Goal: Task Accomplishment & Management: Use online tool/utility

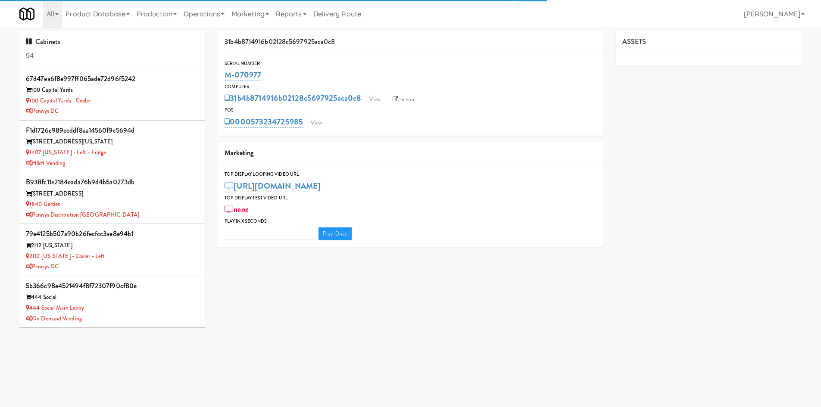
type input "3"
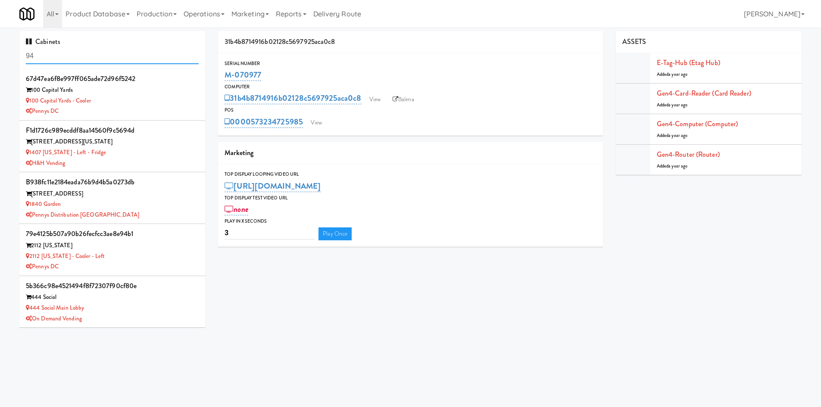
click at [140, 51] on input "94" at bounding box center [112, 56] width 173 height 16
paste input "M-152473"
type input "M-152473"
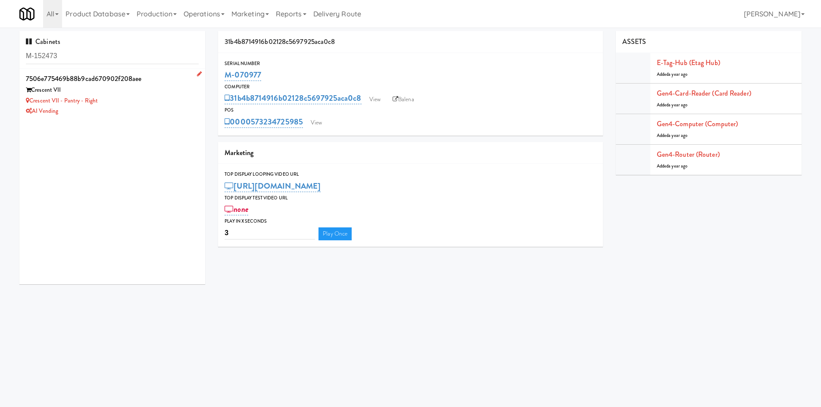
click at [138, 100] on div "Crescent VII - Pantry - Right" at bounding box center [112, 101] width 173 height 11
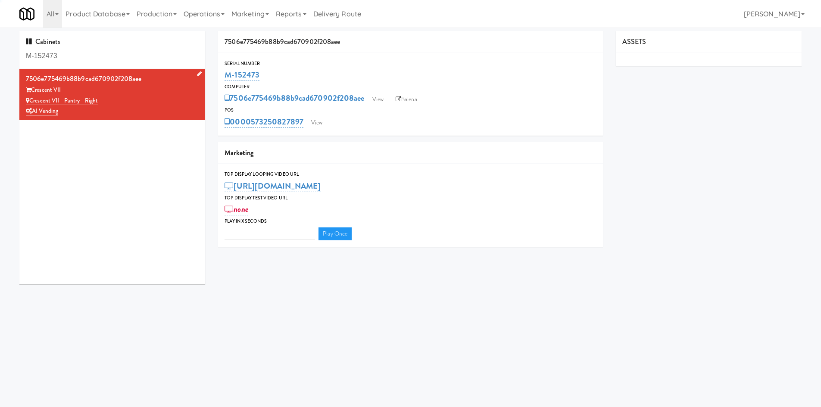
type input "3"
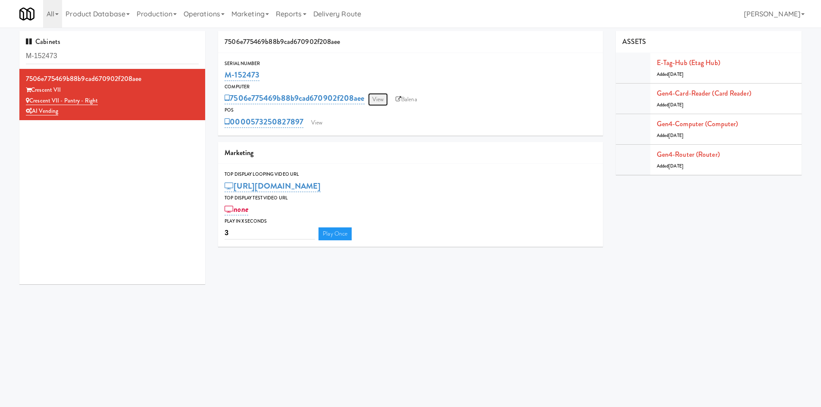
click at [383, 101] on link "View" at bounding box center [378, 99] width 20 height 13
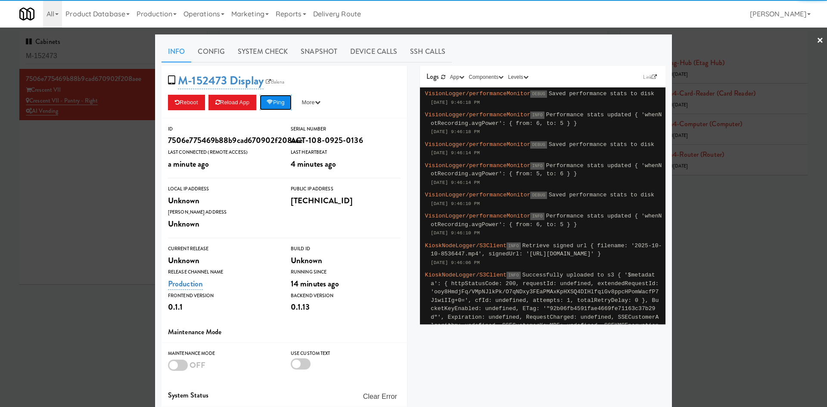
click at [283, 100] on button "Ping" at bounding box center [276, 103] width 32 height 16
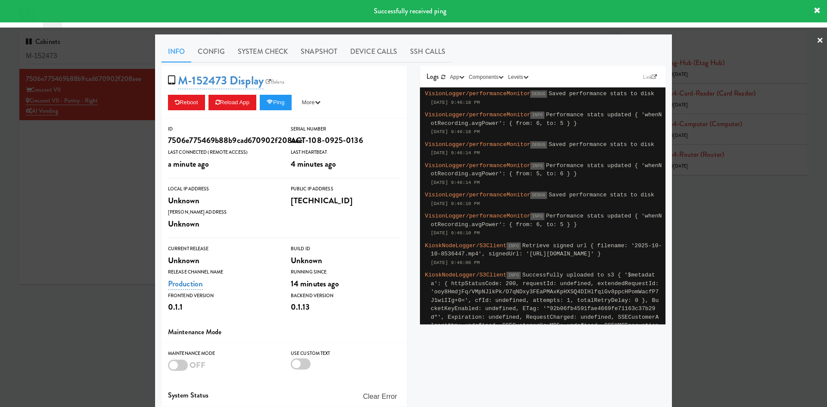
click at [134, 168] on div at bounding box center [413, 203] width 827 height 407
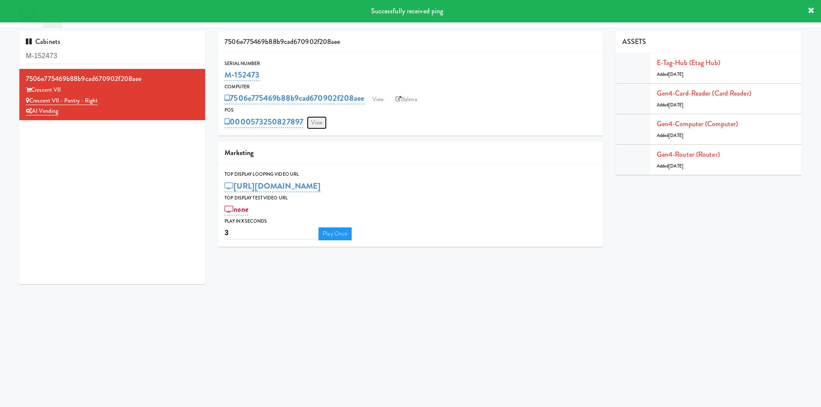
click at [319, 125] on link "View" at bounding box center [317, 122] width 20 height 13
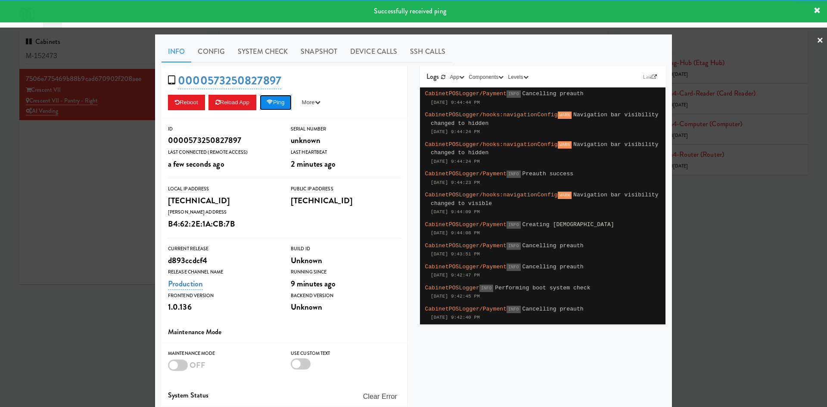
click at [281, 102] on button "Ping" at bounding box center [276, 103] width 32 height 16
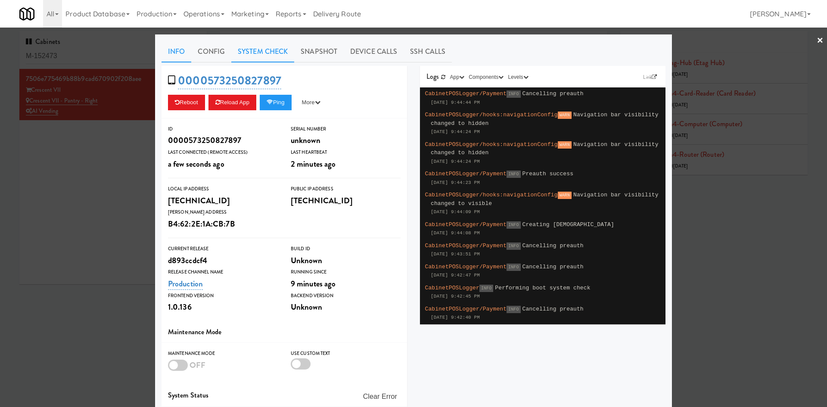
click at [262, 51] on link "System Check" at bounding box center [262, 52] width 63 height 22
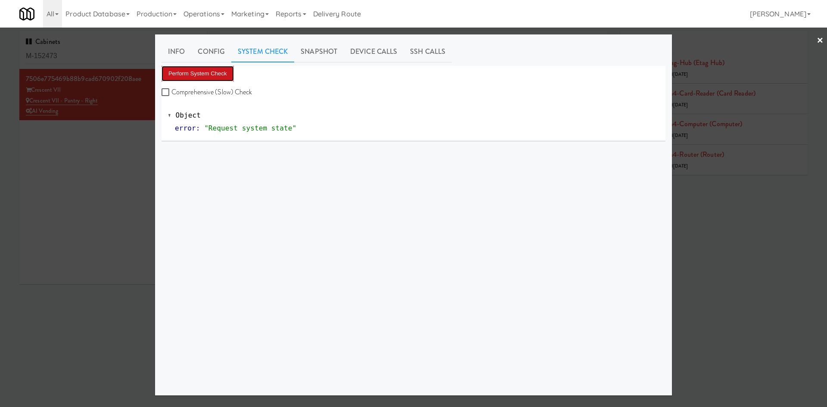
click at [216, 69] on button "Perform System Check" at bounding box center [198, 74] width 72 height 16
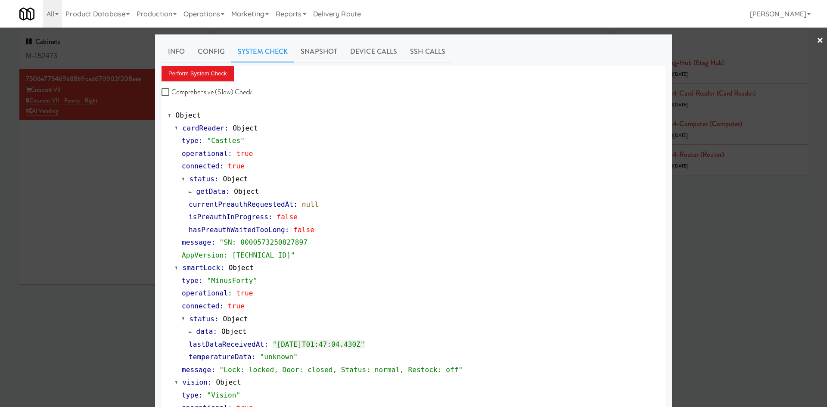
click at [116, 185] on div at bounding box center [413, 203] width 827 height 407
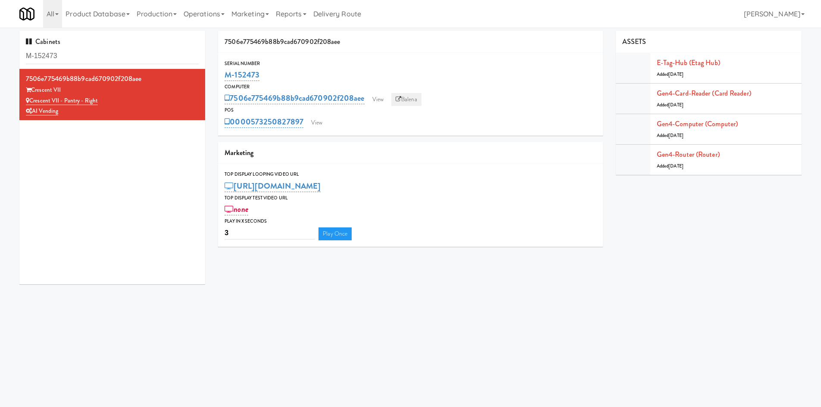
click at [408, 98] on link "Balena" at bounding box center [406, 99] width 30 height 13
click at [705, 153] on link "Gen4-router (Router)" at bounding box center [688, 155] width 63 height 10
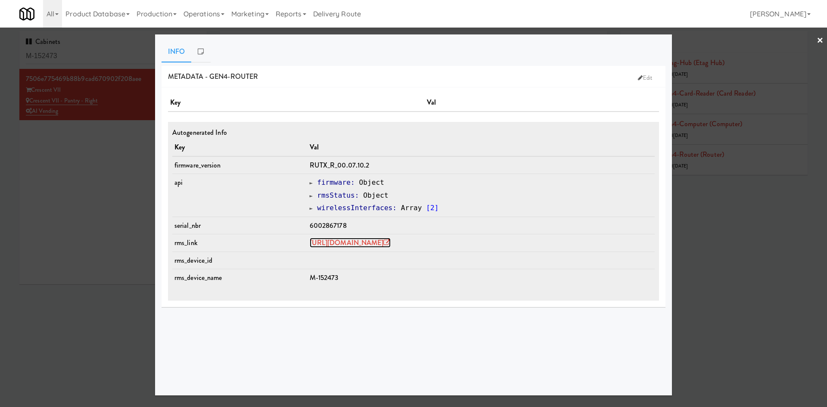
click at [381, 240] on link "https://rms.teltonika-networks.com/devices/1442055" at bounding box center [350, 243] width 81 height 10
click at [97, 147] on div at bounding box center [413, 203] width 827 height 407
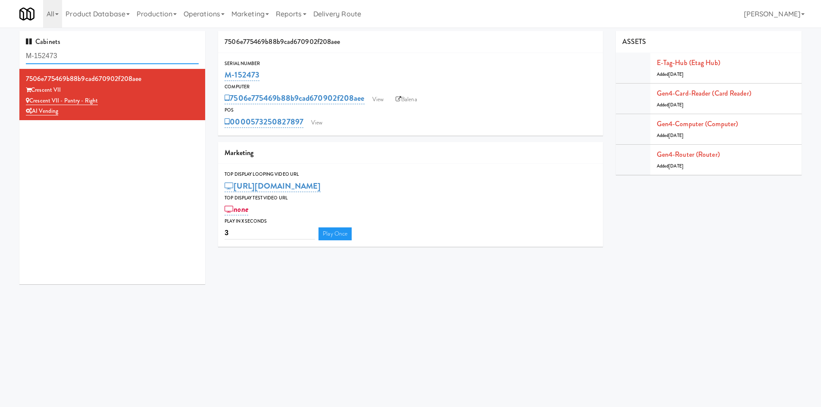
click at [106, 52] on input "M-152473" at bounding box center [112, 56] width 173 height 16
type input "cresc"
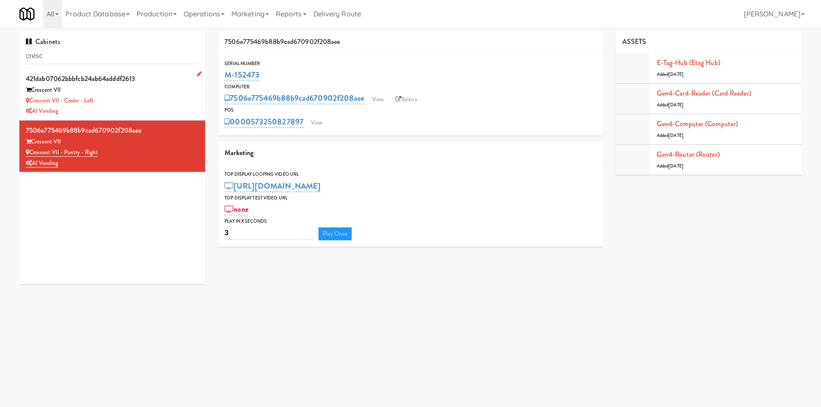
click at [143, 111] on div "AI Vending" at bounding box center [112, 111] width 173 height 11
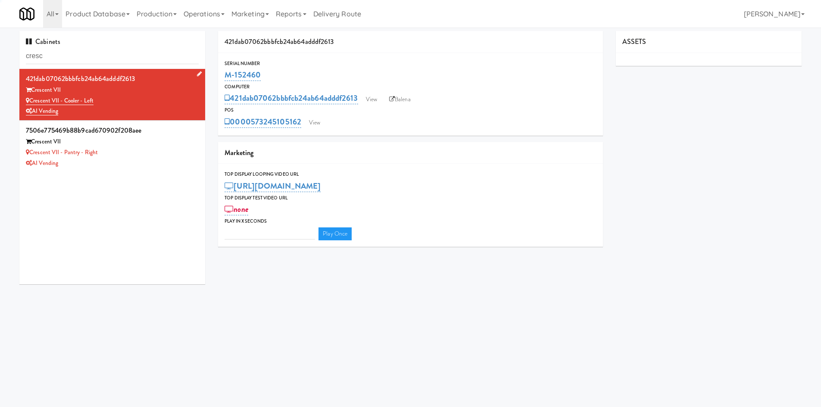
type input "3"
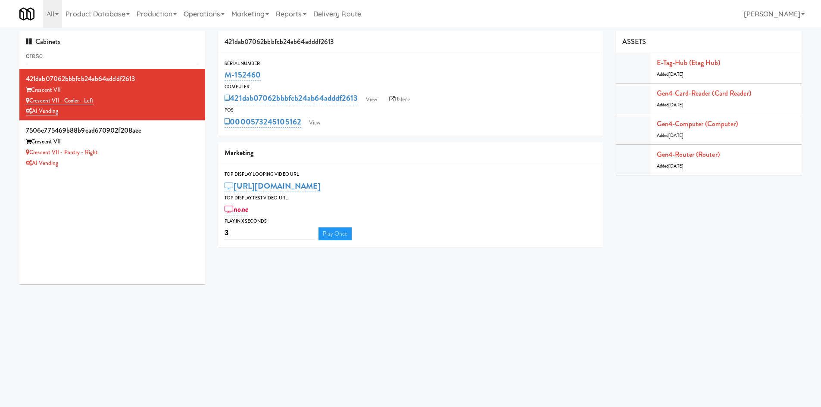
drag, startPoint x: 273, startPoint y: 75, endPoint x: 223, endPoint y: 76, distance: 50.0
click at [223, 76] on div "Serial Number M-152460" at bounding box center [410, 70] width 385 height 23
copy link "M-152460"
click at [141, 160] on div "AI Vending" at bounding box center [112, 163] width 173 height 11
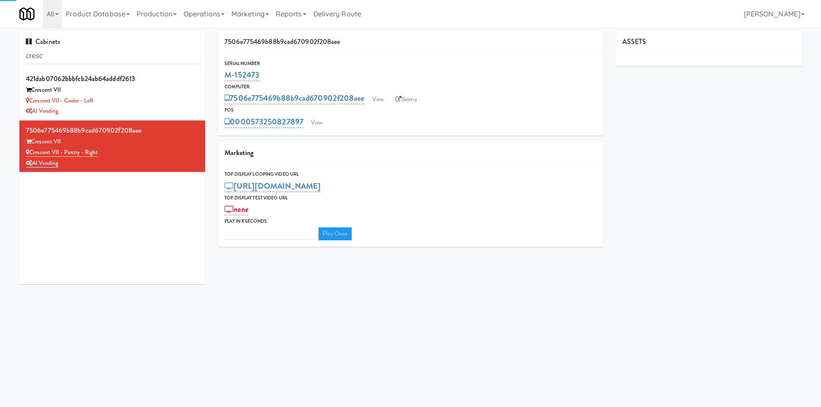
type input "3"
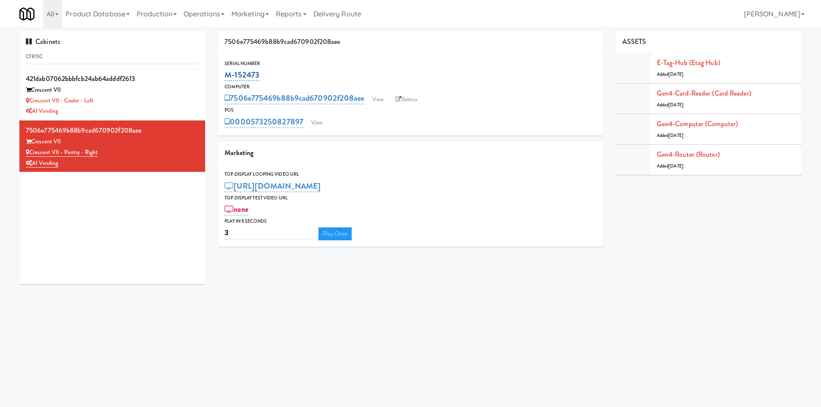
drag, startPoint x: 290, startPoint y: 73, endPoint x: 225, endPoint y: 79, distance: 65.7
click at [225, 79] on div "M-152473" at bounding box center [410, 75] width 372 height 15
copy link "M-152473"
click at [322, 123] on link "View" at bounding box center [317, 122] width 20 height 13
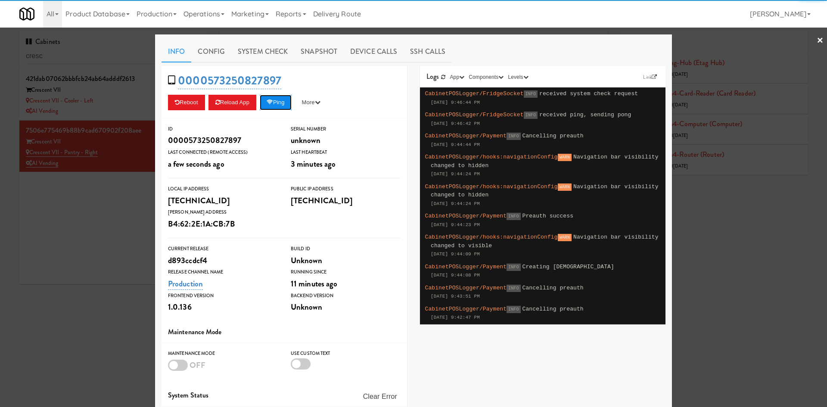
click at [280, 103] on button "Ping" at bounding box center [276, 103] width 32 height 16
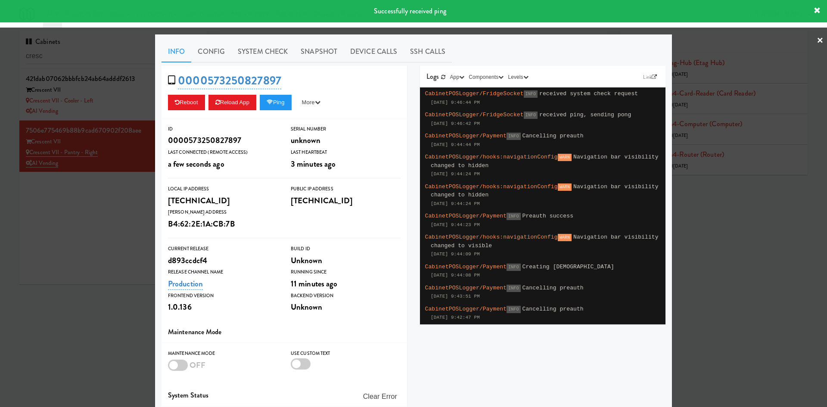
click at [116, 110] on div at bounding box center [413, 203] width 827 height 407
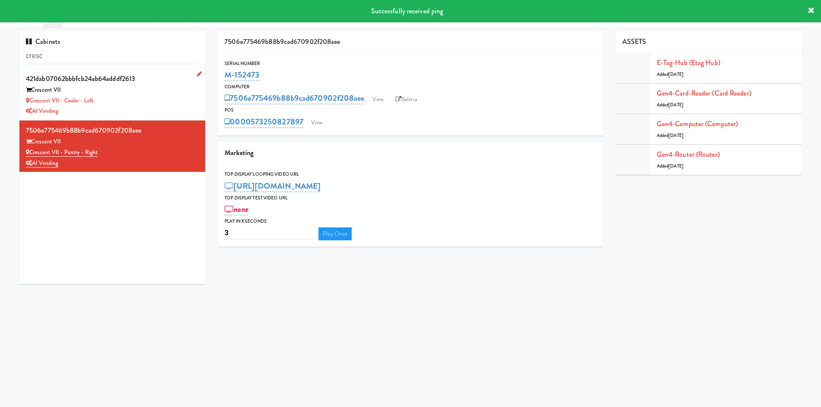
click at [165, 94] on div "Crescent VII" at bounding box center [112, 90] width 173 height 11
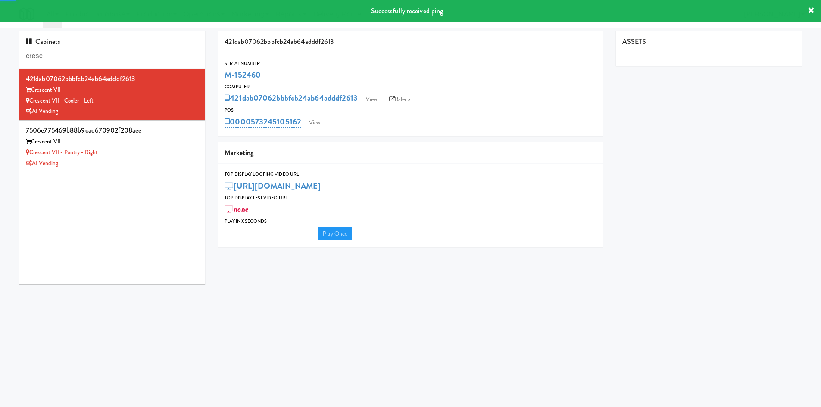
type input "3"
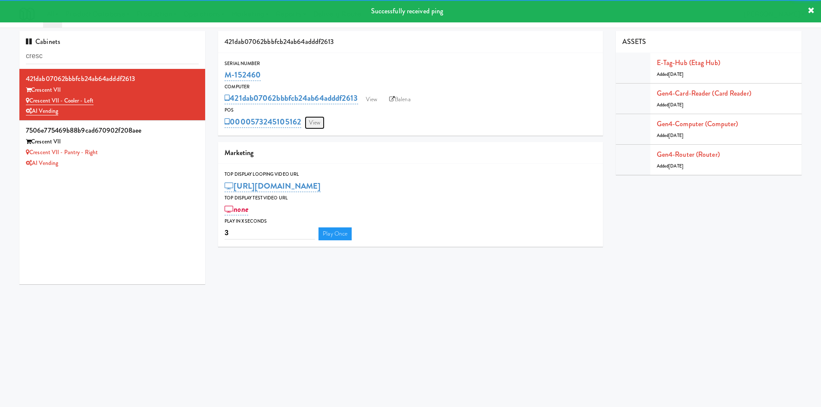
click at [319, 127] on link "View" at bounding box center [315, 122] width 20 height 13
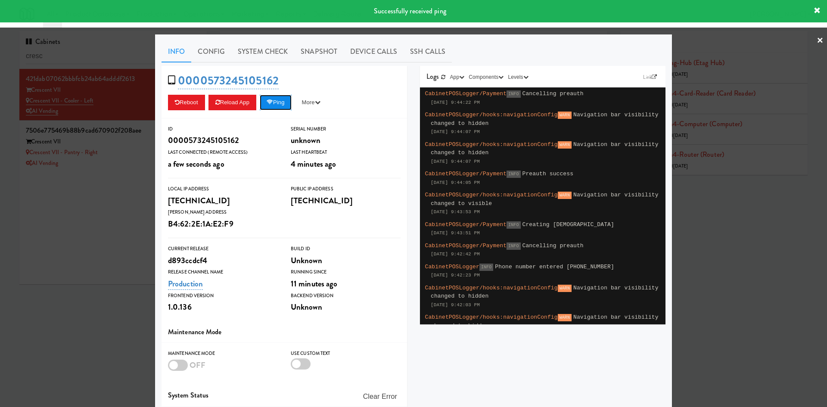
click at [282, 106] on button "Ping" at bounding box center [276, 103] width 32 height 16
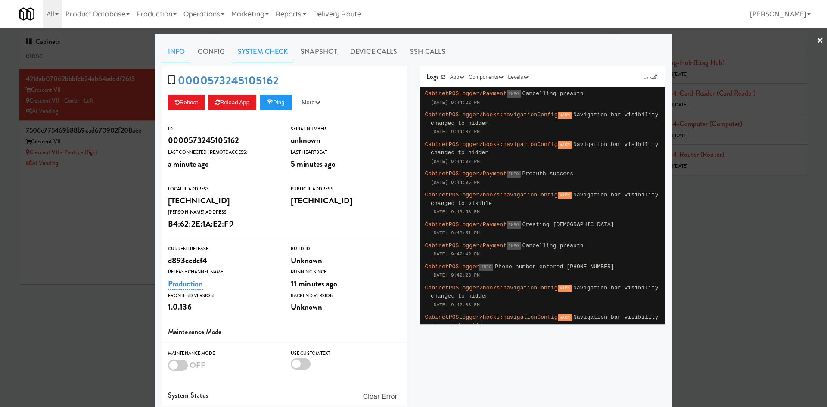
click at [247, 46] on link "System Check" at bounding box center [262, 52] width 63 height 22
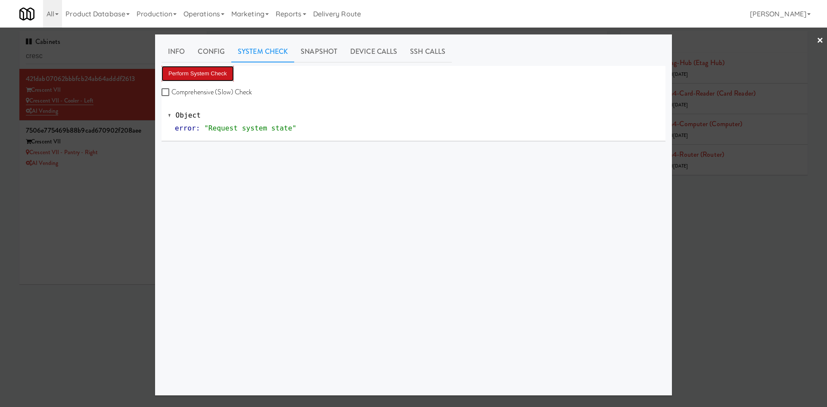
click at [225, 78] on button "Perform System Check" at bounding box center [198, 74] width 72 height 16
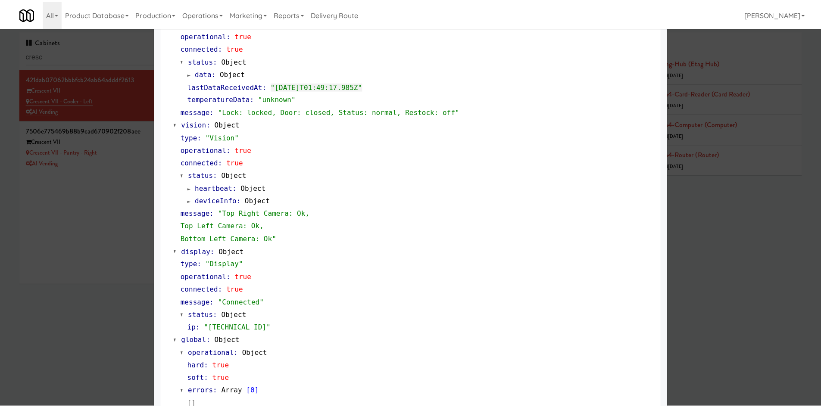
scroll to position [274, 0]
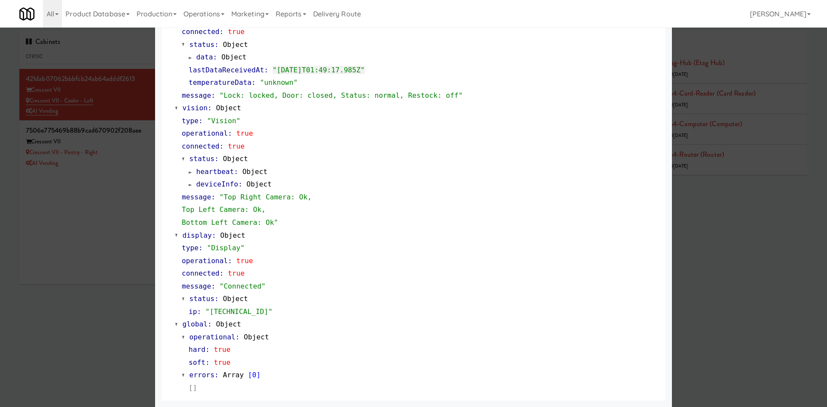
click at [112, 167] on div at bounding box center [413, 203] width 827 height 407
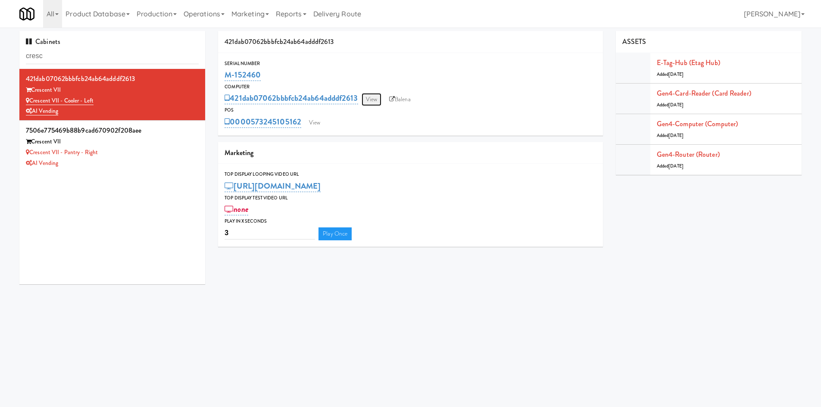
click at [366, 98] on link "View" at bounding box center [372, 99] width 20 height 13
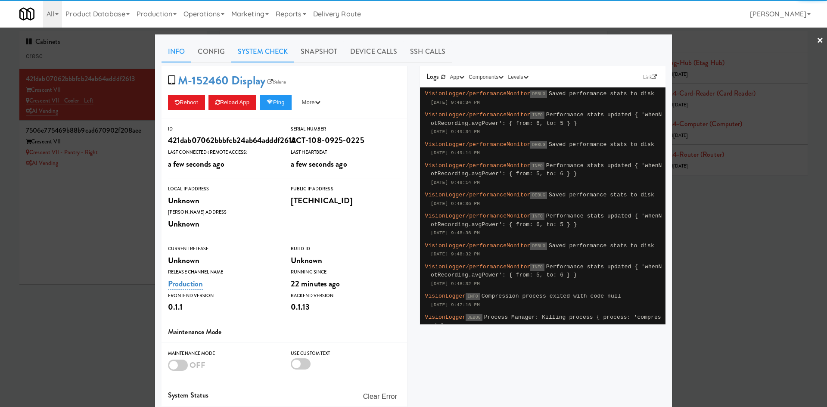
click at [262, 51] on link "System Check" at bounding box center [262, 52] width 63 height 22
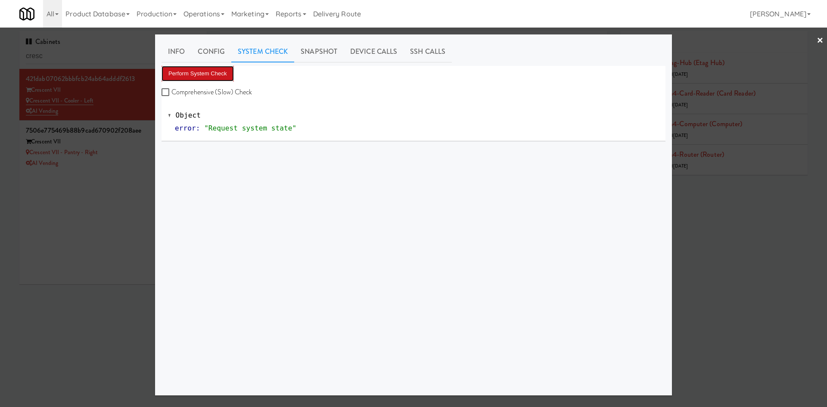
click at [216, 72] on button "Perform System Check" at bounding box center [198, 74] width 72 height 16
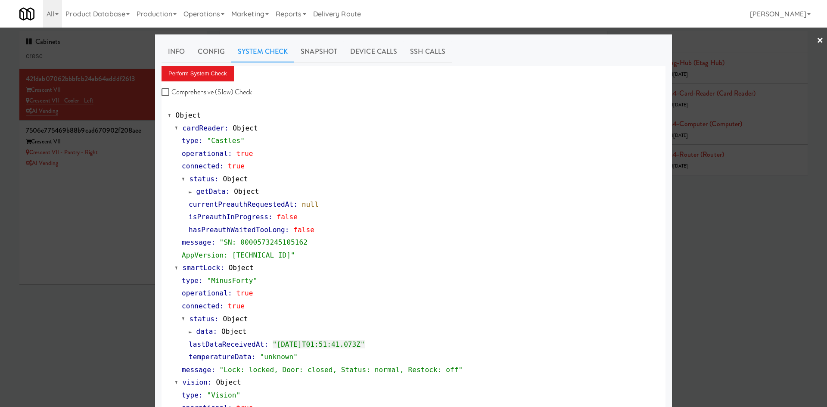
click at [97, 196] on div at bounding box center [413, 203] width 827 height 407
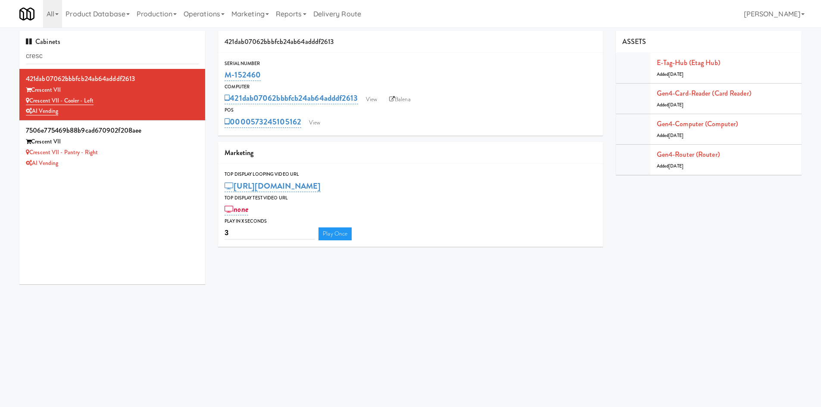
drag, startPoint x: 270, startPoint y: 76, endPoint x: 222, endPoint y: 69, distance: 48.4
click at [222, 69] on div "Serial Number M-152460" at bounding box center [410, 70] width 385 height 23
copy link "M-152460"
click at [178, 159] on div "AI Vending" at bounding box center [112, 163] width 173 height 11
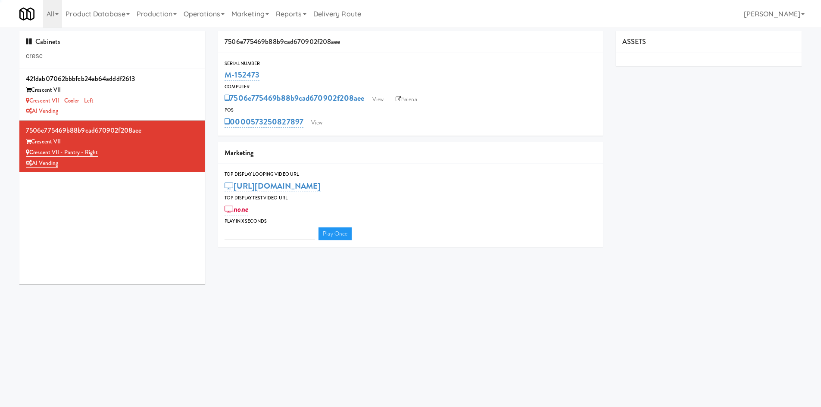
type input "3"
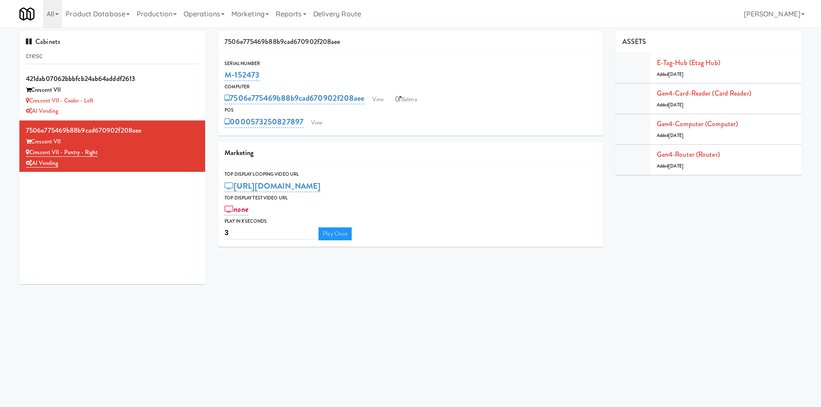
drag, startPoint x: 273, startPoint y: 71, endPoint x: 219, endPoint y: 72, distance: 54.3
click at [219, 72] on div "Serial Number M-152473" at bounding box center [410, 70] width 385 height 23
copy link "M-152473"
click at [118, 98] on div "Crescent VII - Cooler - Left" at bounding box center [112, 101] width 173 height 11
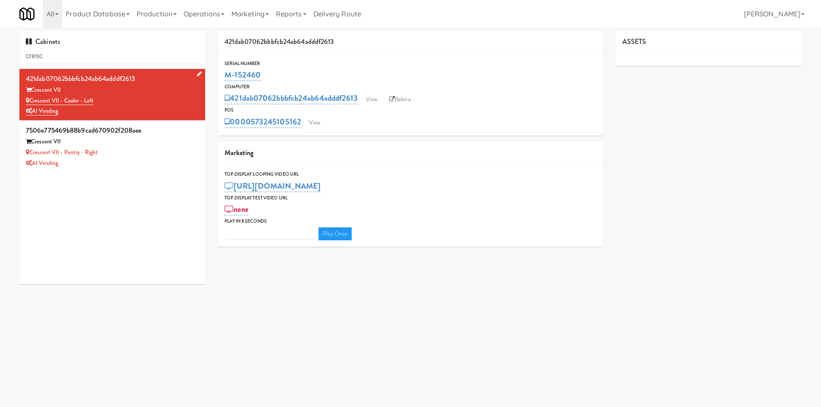
type input "3"
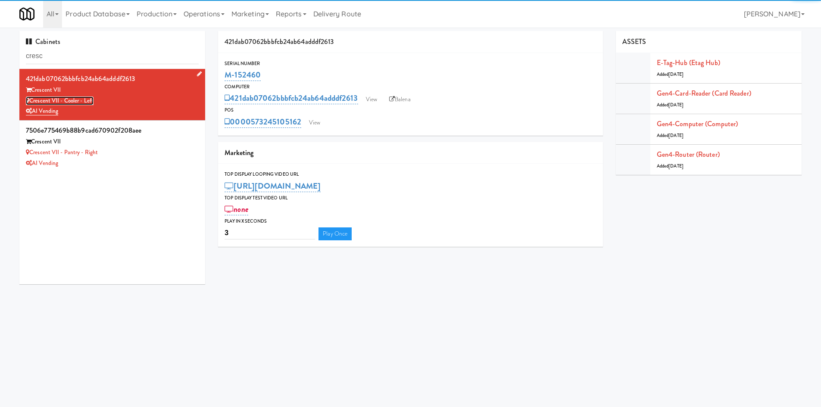
click at [80, 101] on link "Crescent VII - Cooler - Left" at bounding box center [60, 101] width 68 height 9
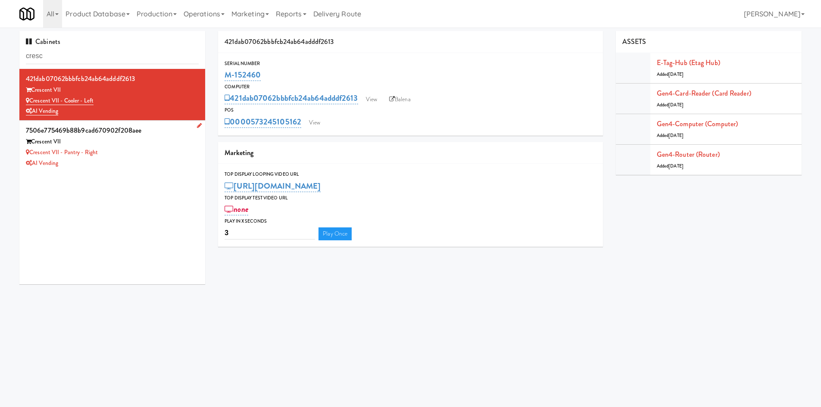
click at [116, 143] on div "Crescent VII" at bounding box center [112, 142] width 173 height 11
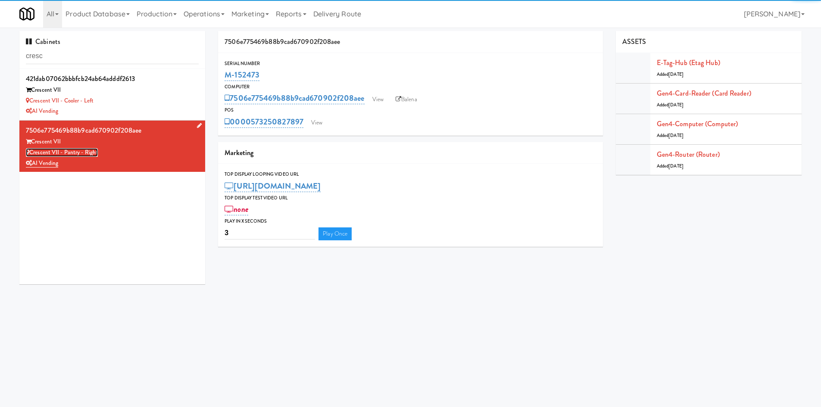
click at [87, 152] on link "Crescent VII - Pantry - Right" at bounding box center [62, 152] width 72 height 9
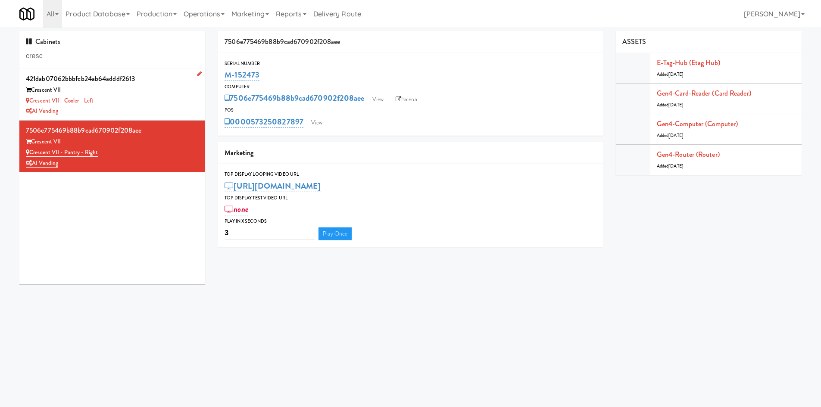
click at [143, 94] on div "Crescent VII" at bounding box center [112, 90] width 173 height 11
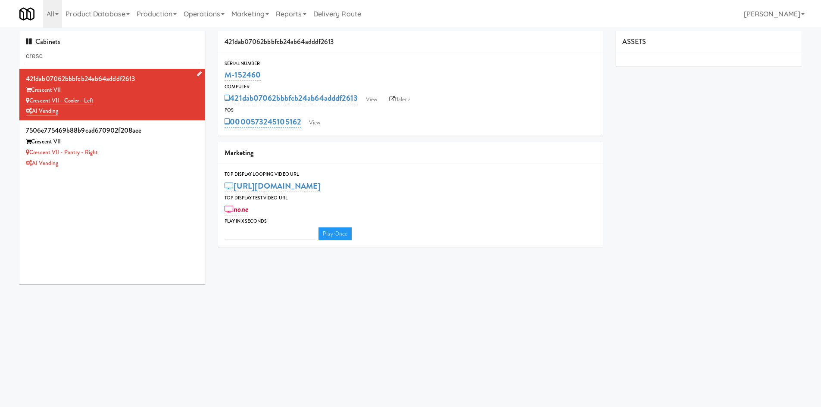
type input "3"
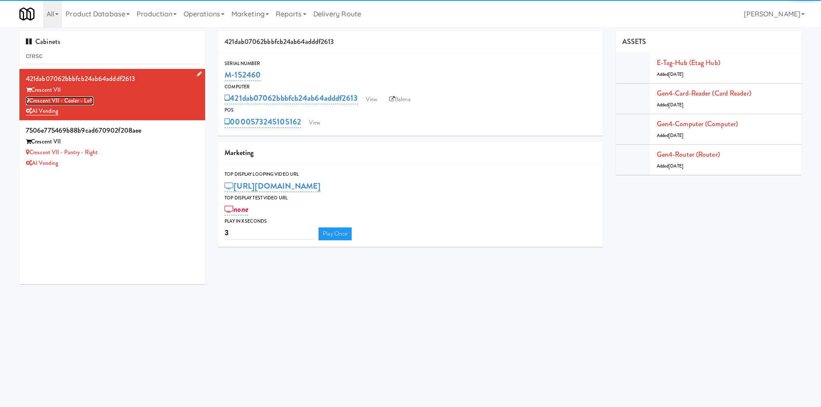
click at [84, 103] on link "Crescent VII - Cooler - Left" at bounding box center [60, 101] width 68 height 9
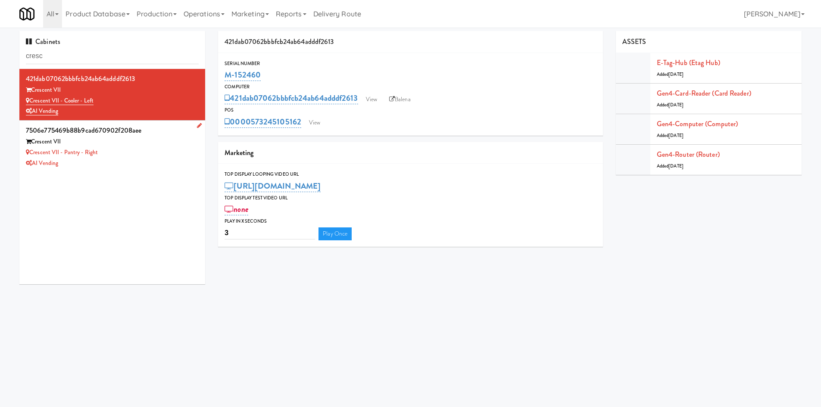
click at [135, 160] on div "AI Vending" at bounding box center [112, 163] width 173 height 11
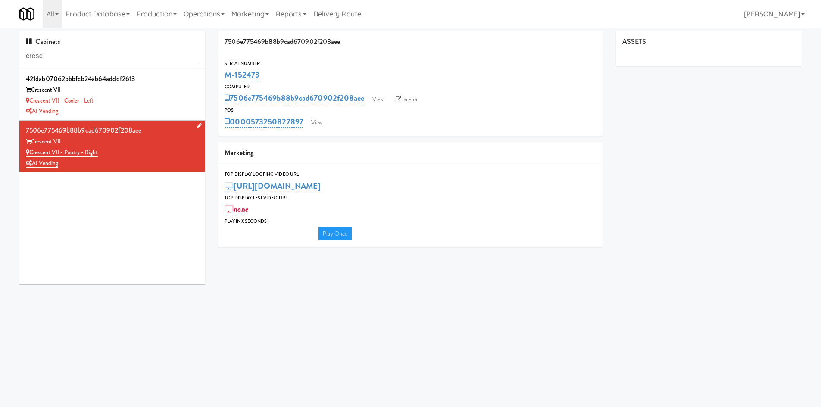
type input "3"
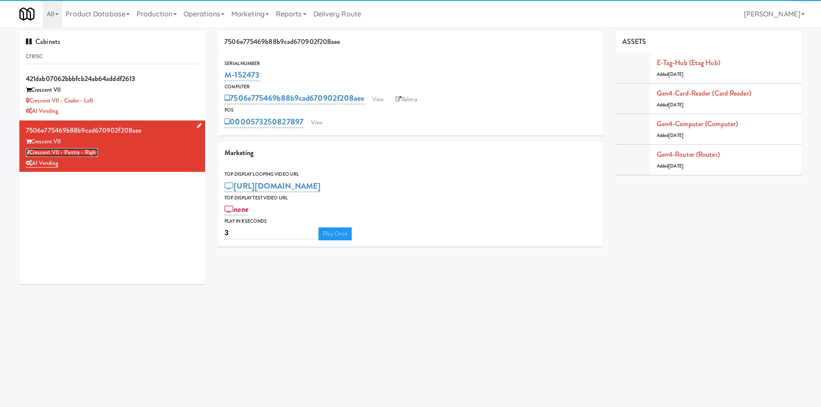
click at [89, 155] on link "Crescent VII - Pantry - Right" at bounding box center [62, 152] width 72 height 9
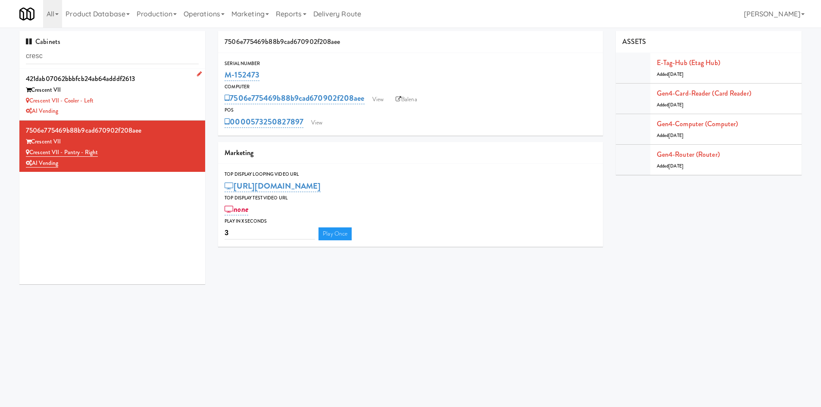
drag, startPoint x: 66, startPoint y: 91, endPoint x: 25, endPoint y: 91, distance: 41.4
click at [25, 91] on li "421dab07062bbbfcb24ab64adddf2613 Crescent VII Crescent VII - Cooler - Left AI V…" at bounding box center [112, 95] width 186 height 52
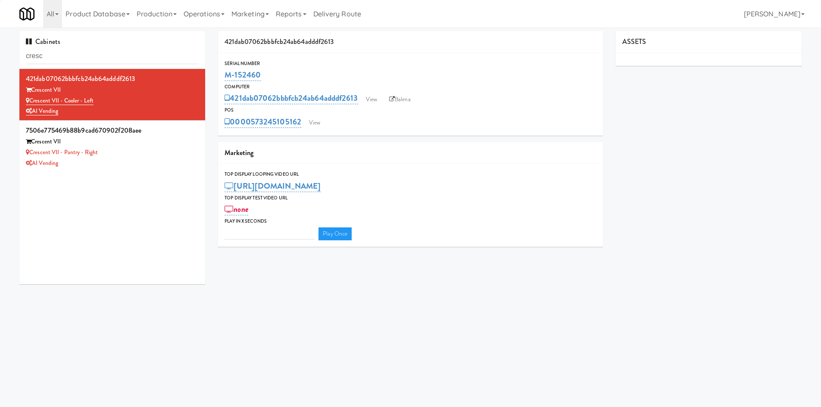
type input "3"
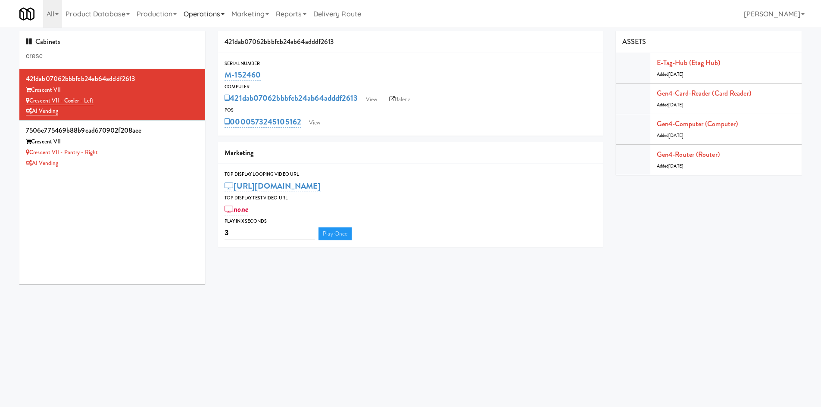
click at [193, 18] on link "Operations" at bounding box center [204, 14] width 48 height 28
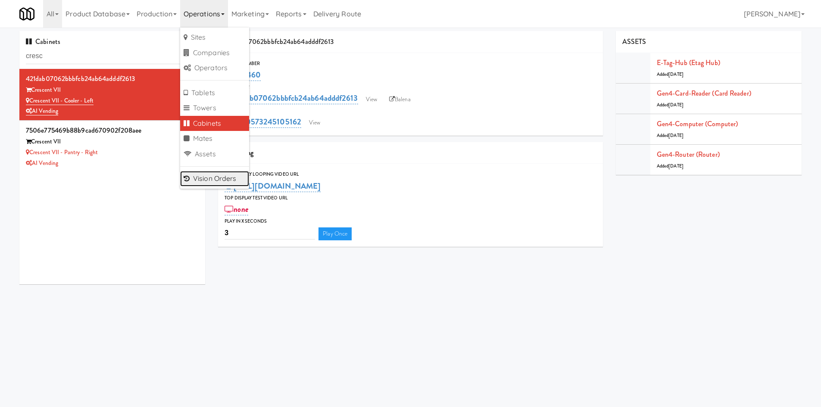
click at [211, 184] on link "Vision Orders" at bounding box center [214, 179] width 69 height 16
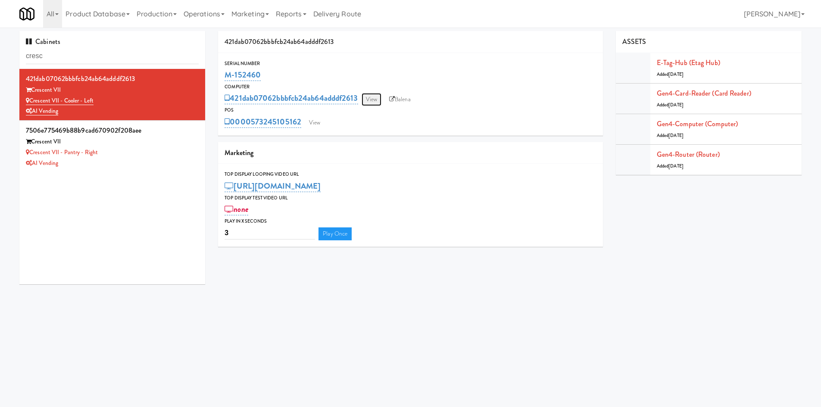
click at [375, 99] on link "View" at bounding box center [372, 99] width 20 height 13
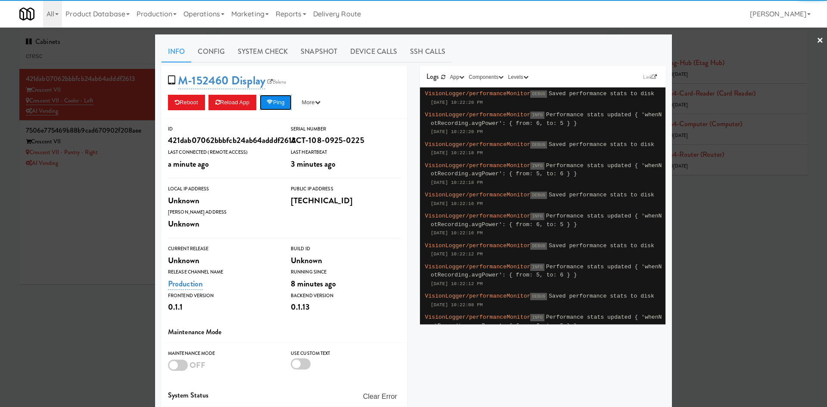
click at [273, 101] on icon at bounding box center [270, 103] width 6 height 6
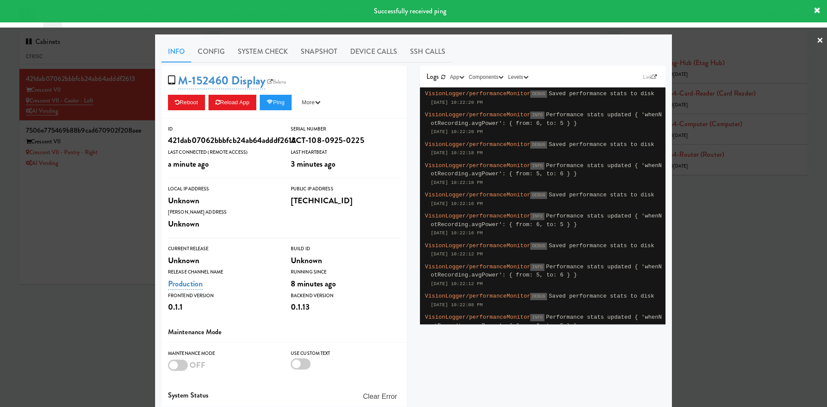
click at [97, 176] on div at bounding box center [413, 203] width 827 height 407
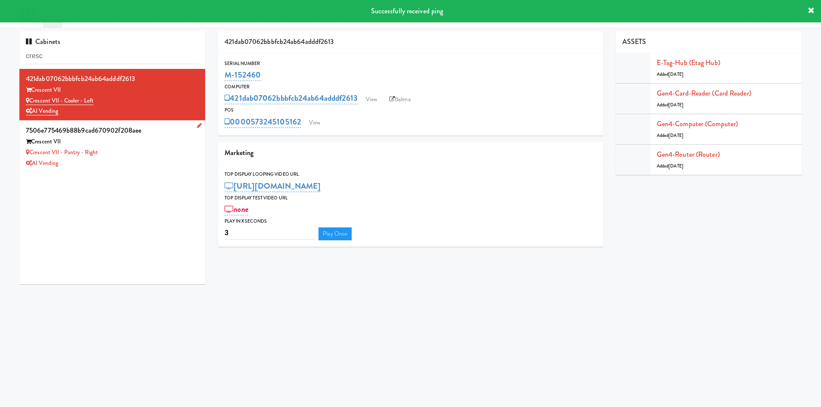
click at [127, 155] on div "Crescent VII - Pantry - Right" at bounding box center [112, 152] width 173 height 11
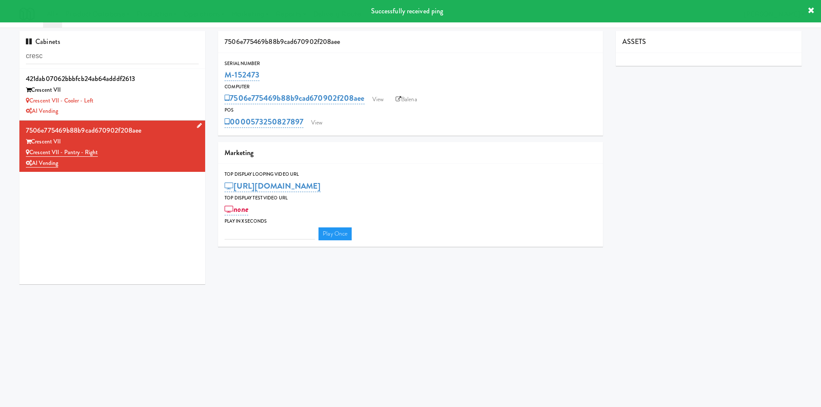
type input "3"
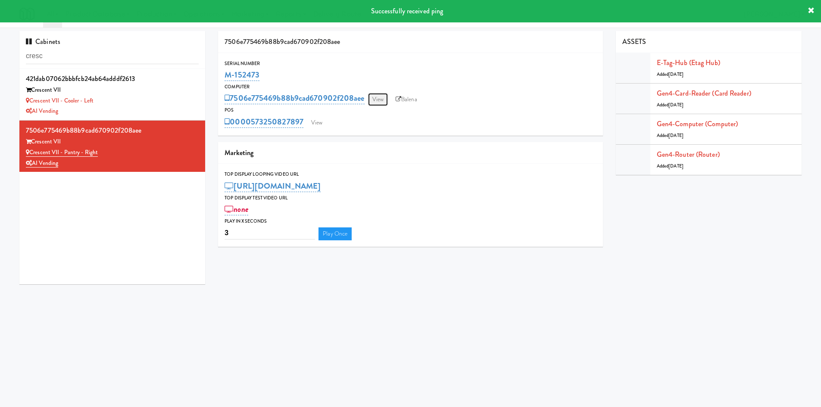
click at [380, 104] on link "View" at bounding box center [378, 99] width 20 height 13
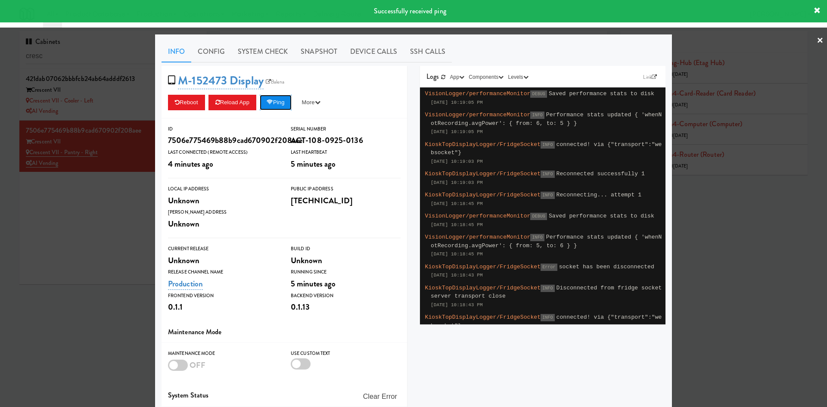
click at [273, 103] on button "Ping" at bounding box center [276, 103] width 32 height 16
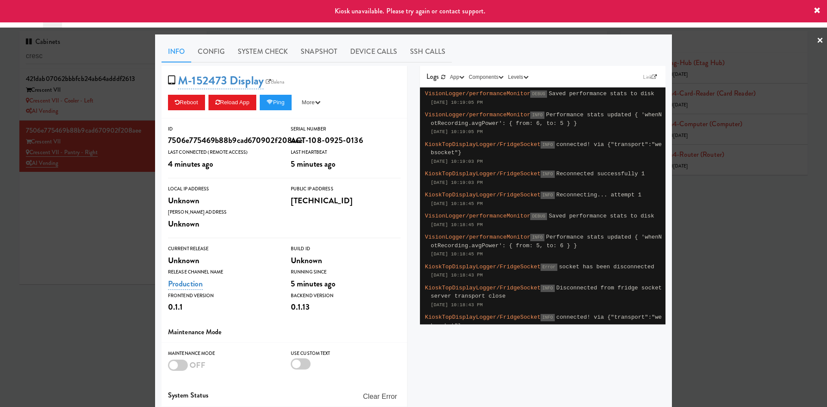
click at [71, 225] on div at bounding box center [413, 203] width 827 height 407
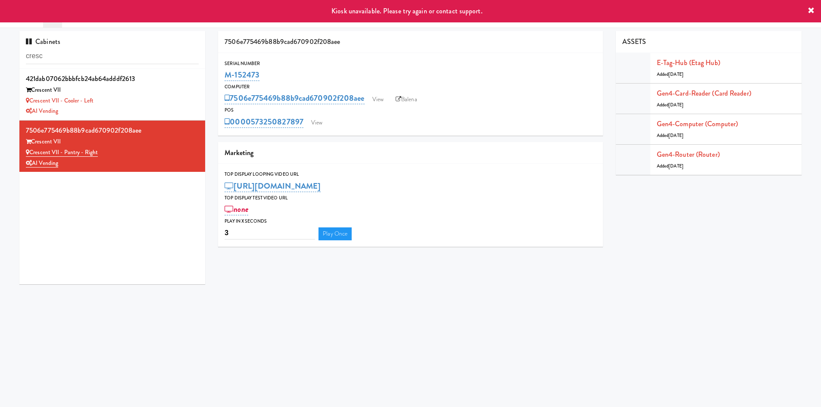
drag, startPoint x: 280, startPoint y: 70, endPoint x: 222, endPoint y: 81, distance: 59.2
click at [222, 81] on div "Serial Number M-152473" at bounding box center [410, 70] width 385 height 23
copy link "M-152473"
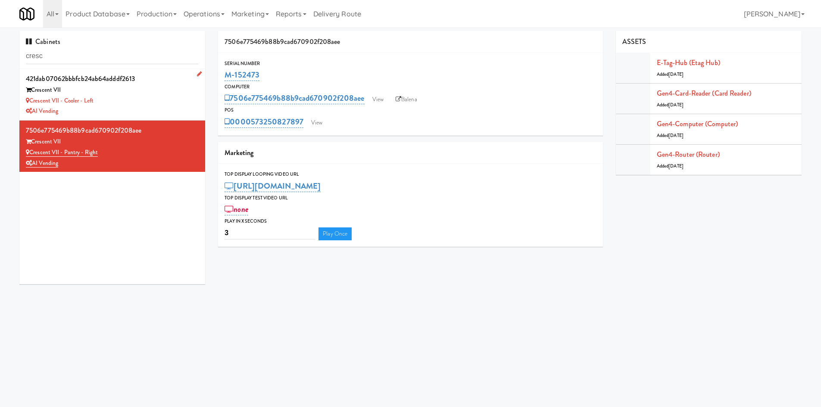
click at [161, 99] on div "Crescent VII - Cooler - Left" at bounding box center [112, 101] width 173 height 11
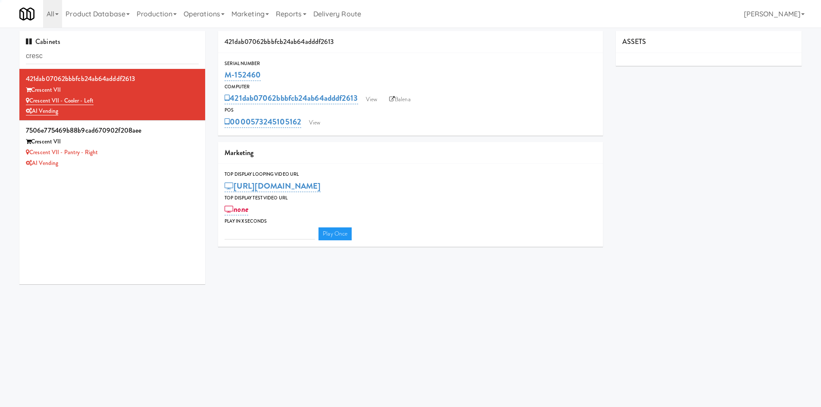
type input "3"
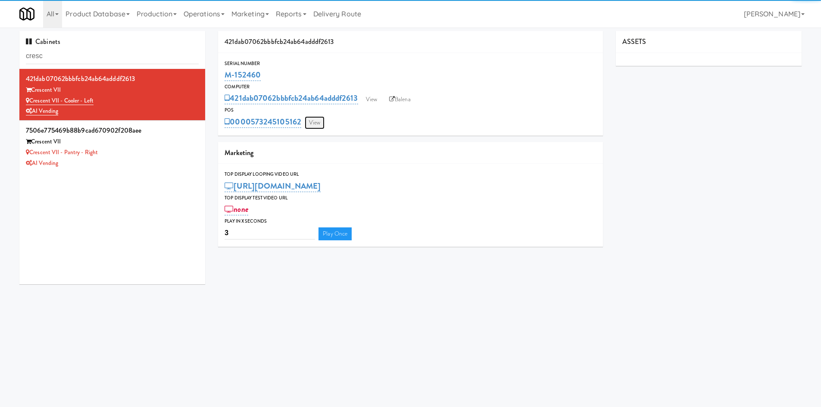
click at [315, 120] on link "View" at bounding box center [315, 122] width 20 height 13
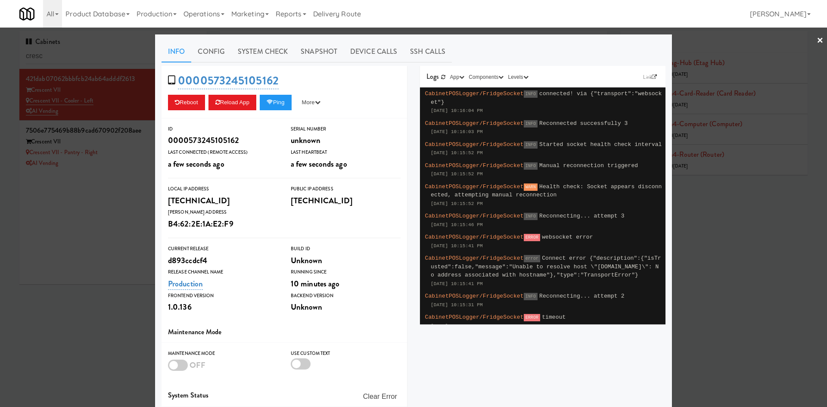
click at [277, 92] on div "0000573245105162 Reboot Reload App Ping More Ping Server Restart Server Force R…" at bounding box center [285, 92] width 246 height 53
click at [277, 94] on div "0000573245105162 Reboot Reload App Ping More Ping Server Restart Server Force R…" at bounding box center [285, 92] width 246 height 53
click at [277, 97] on button "Ping" at bounding box center [276, 103] width 32 height 16
click at [265, 108] on button "Ping" at bounding box center [276, 103] width 32 height 16
click at [101, 232] on div at bounding box center [413, 203] width 827 height 407
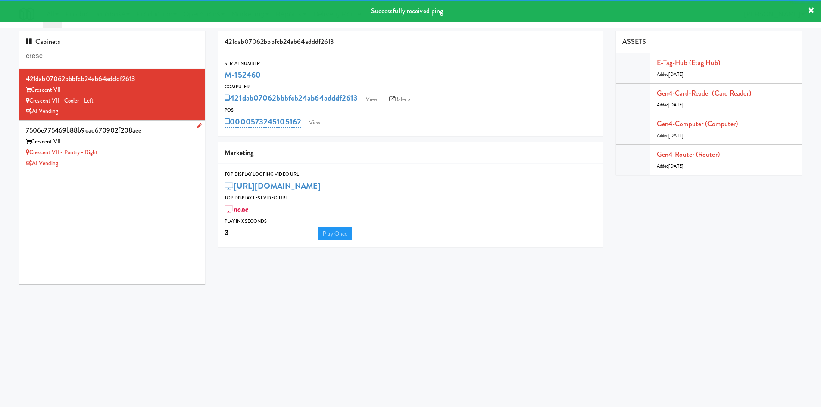
click at [161, 157] on div "Crescent VII - Pantry - Right" at bounding box center [112, 152] width 173 height 11
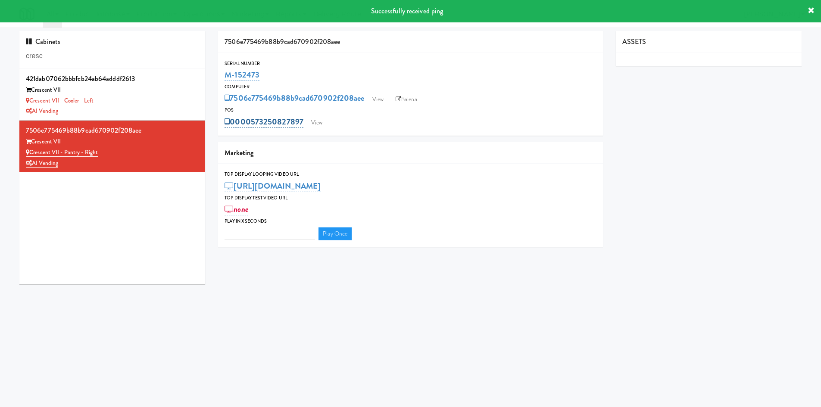
type input "3"
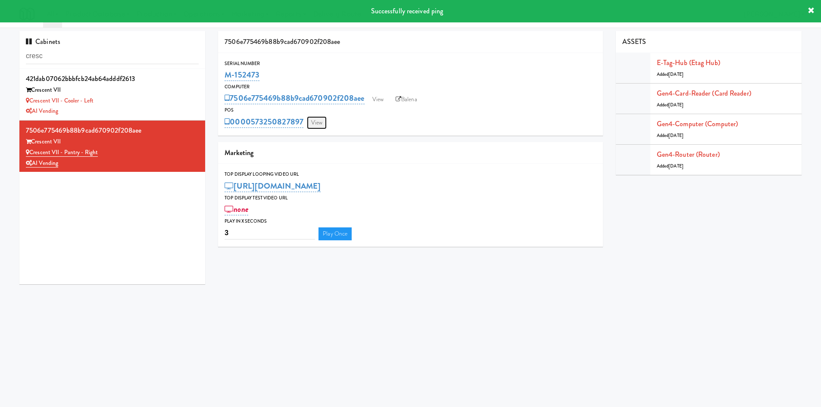
click at [326, 123] on link "View" at bounding box center [317, 122] width 20 height 13
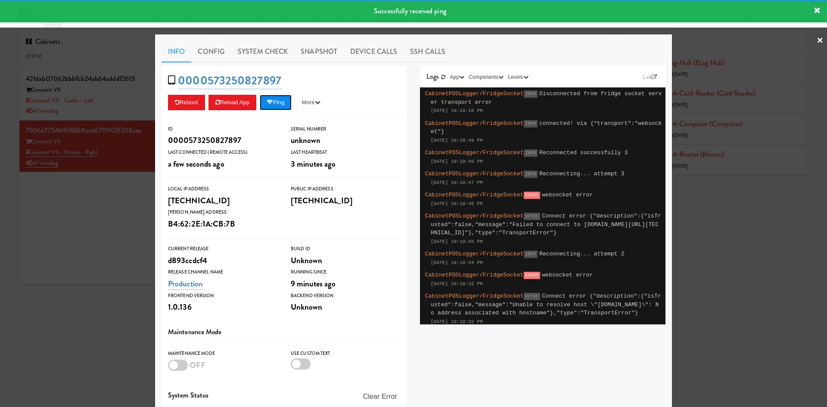
click at [278, 106] on button "Ping" at bounding box center [276, 103] width 32 height 16
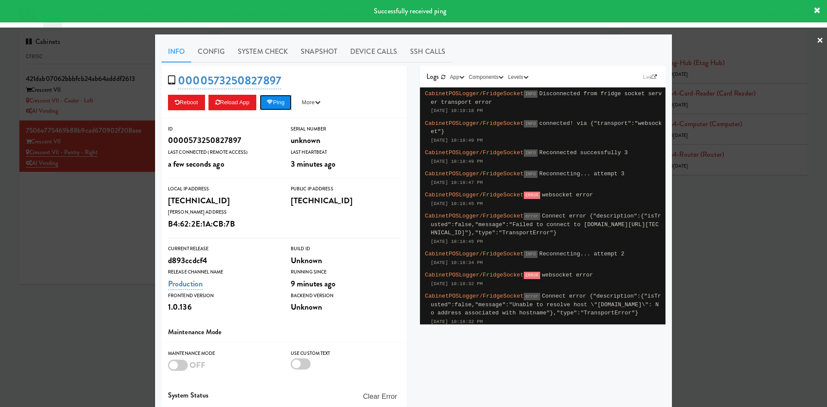
click at [275, 106] on button "Ping" at bounding box center [276, 103] width 32 height 16
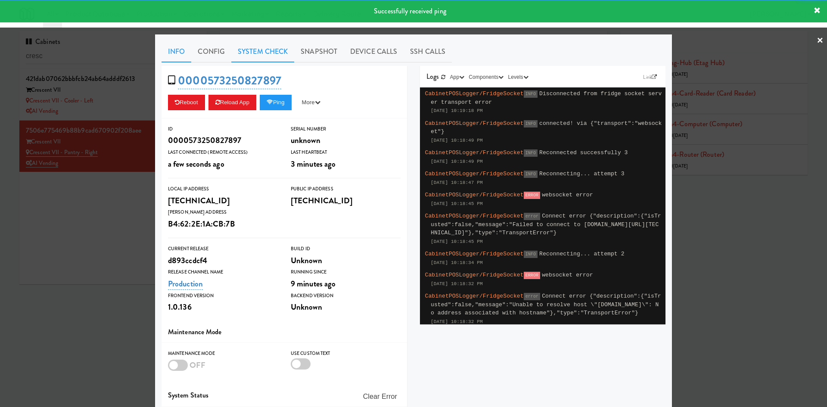
click at [269, 55] on link "System Check" at bounding box center [262, 52] width 63 height 22
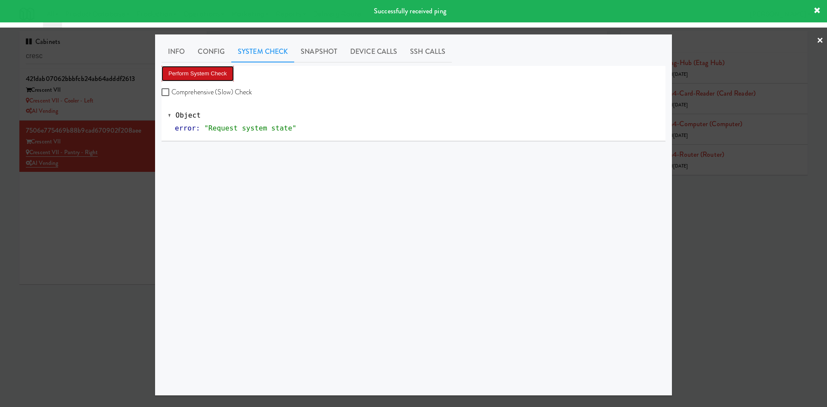
click at [200, 71] on button "Perform System Check" at bounding box center [198, 74] width 72 height 16
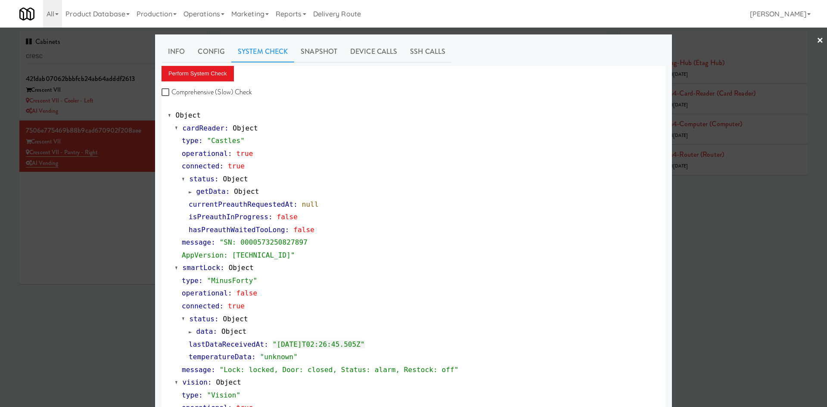
click at [103, 225] on div at bounding box center [413, 203] width 827 height 407
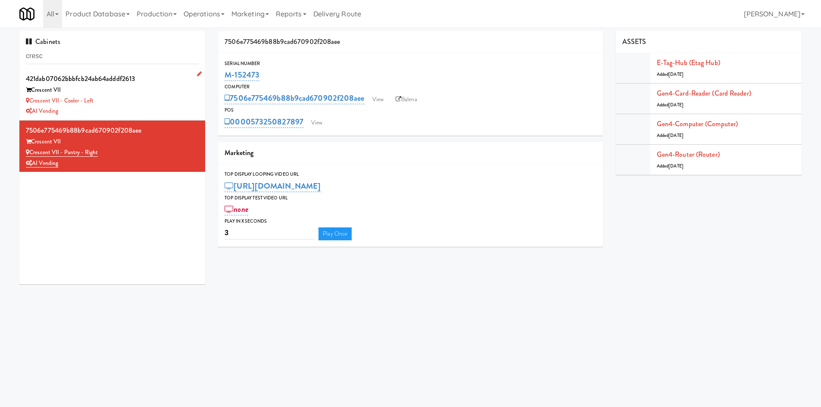
click at [159, 113] on div "AI Vending" at bounding box center [112, 111] width 173 height 11
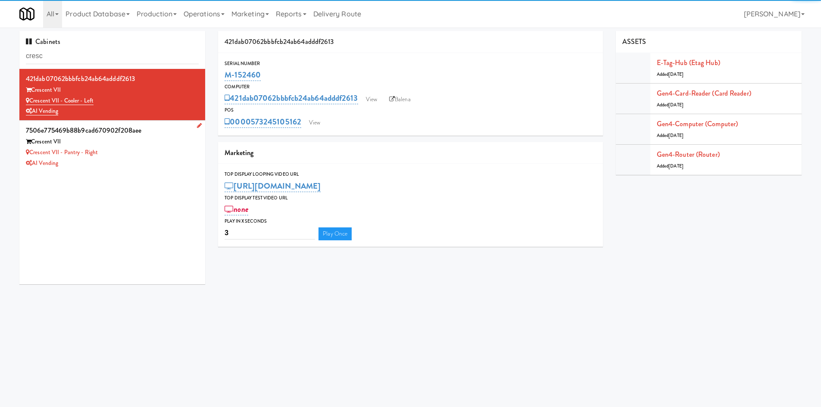
click at [165, 170] on li "7506e775469b88b9cad670902f208aee Crescent VII Crescent VII - Pantry - Right AI …" at bounding box center [112, 146] width 186 height 51
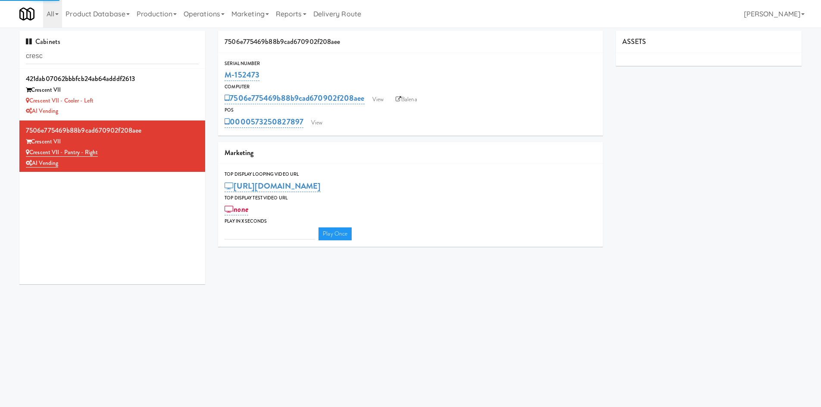
type input "3"
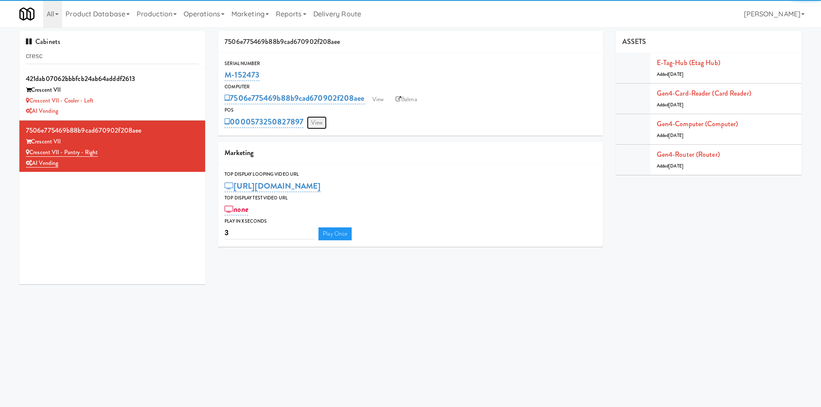
click at [318, 125] on link "View" at bounding box center [317, 122] width 20 height 13
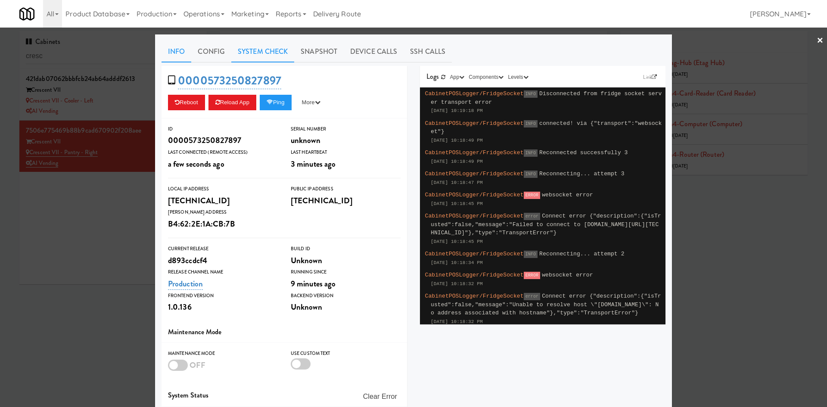
click at [267, 57] on link "System Check" at bounding box center [262, 52] width 63 height 22
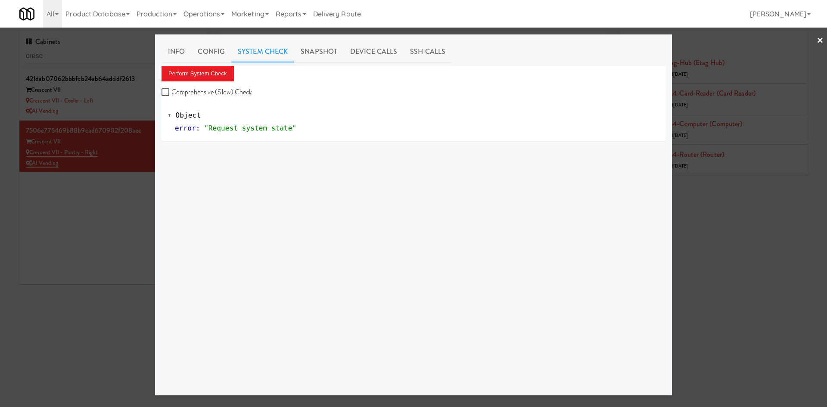
click at [101, 225] on div at bounding box center [413, 203] width 827 height 407
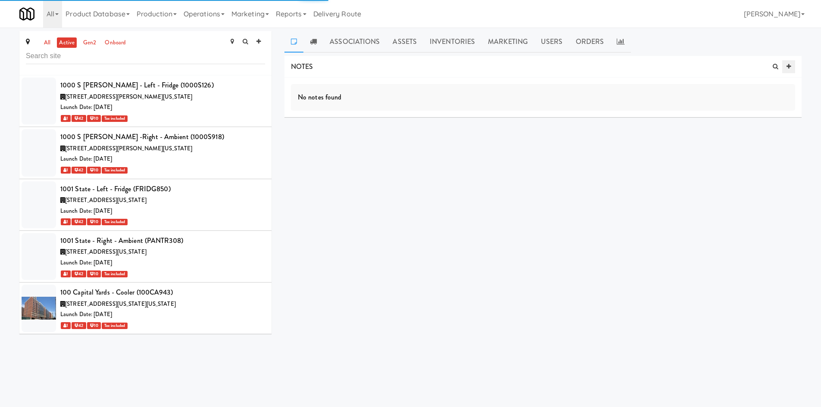
click at [785, 72] on link at bounding box center [788, 66] width 13 height 13
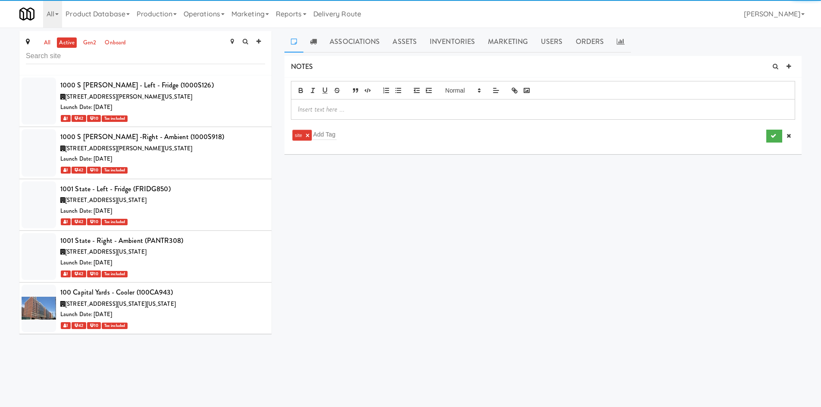
click at [636, 122] on div "site × Add Tag" at bounding box center [543, 112] width 504 height 63
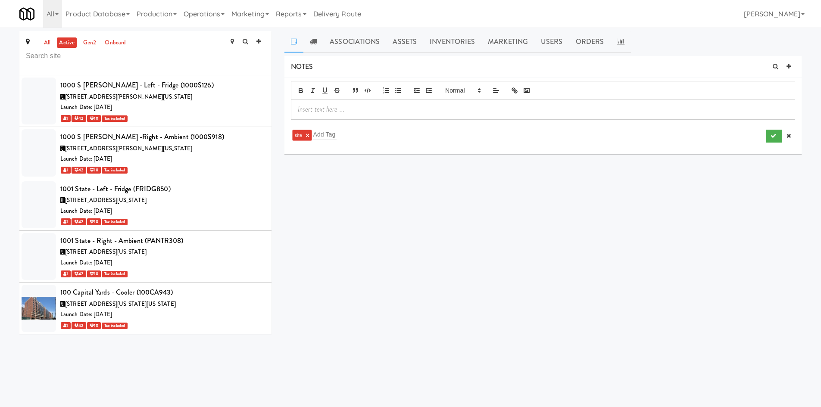
click at [637, 115] on div at bounding box center [542, 110] width 503 height 20
copy p "Bold setup unit in the customers garage - final installation site not ready for…"
click at [774, 133] on icon "submit" at bounding box center [773, 136] width 6 height 6
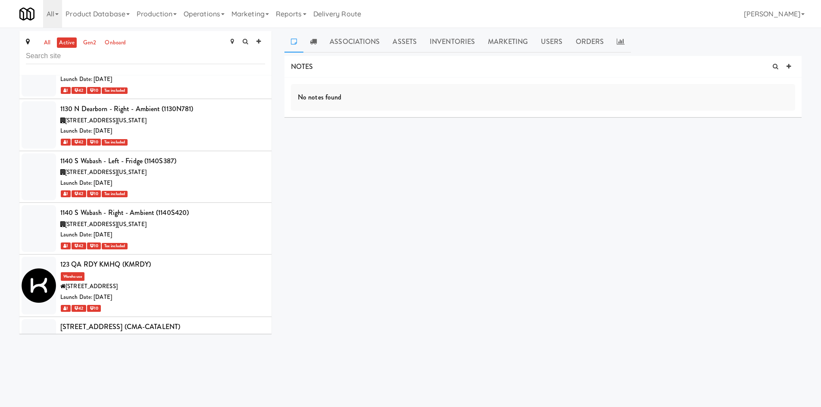
scroll to position [670, 0]
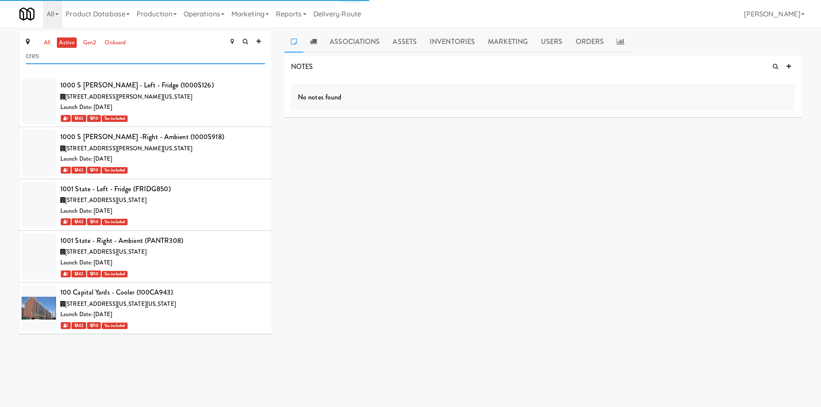
type input "cres"
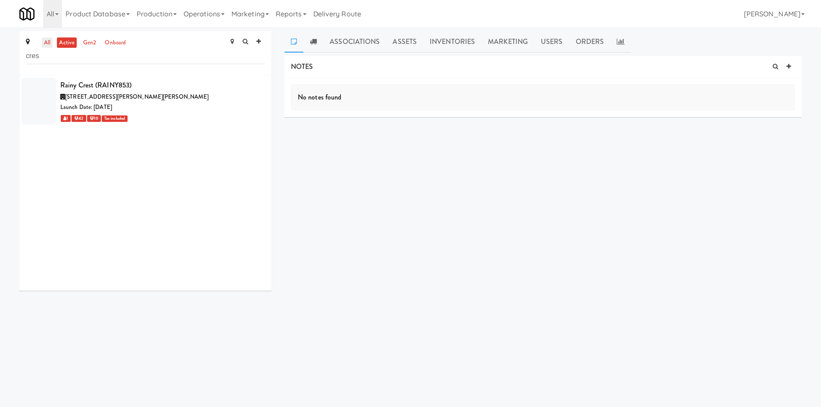
click at [52, 45] on link "all" at bounding box center [47, 42] width 11 height 11
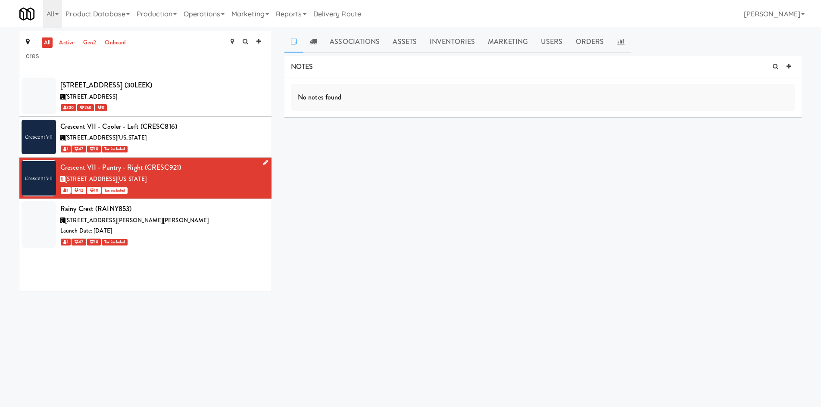
click at [212, 158] on li "Crescent VII - Pantry - Right (CRESC921) [STREET_ADDRESS][US_STATE] 1 42 10 Tax…" at bounding box center [145, 178] width 252 height 41
click at [217, 149] on div "1 42 10 Tax included" at bounding box center [162, 148] width 205 height 11
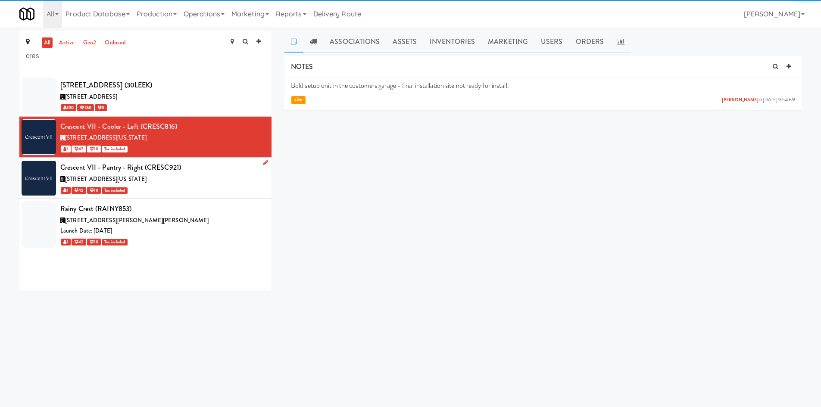
click at [203, 192] on div "1 42 10 Tax included" at bounding box center [162, 190] width 205 height 11
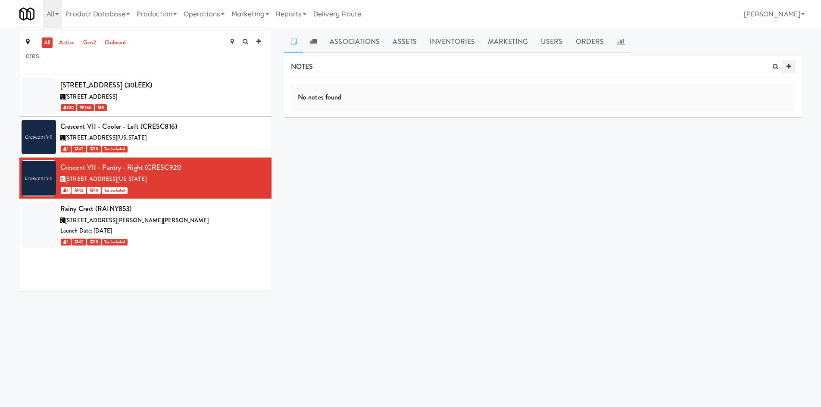
click at [787, 71] on link at bounding box center [788, 66] width 13 height 13
click at [569, 113] on p at bounding box center [543, 109] width 490 height 9
click at [774, 136] on icon "submit" at bounding box center [773, 136] width 6 height 6
click at [796, 83] on icon at bounding box center [795, 82] width 6 height 7
click at [580, 113] on p "Bold setup unit in the customers garage - final installation site not ready for…" at bounding box center [543, 109] width 490 height 9
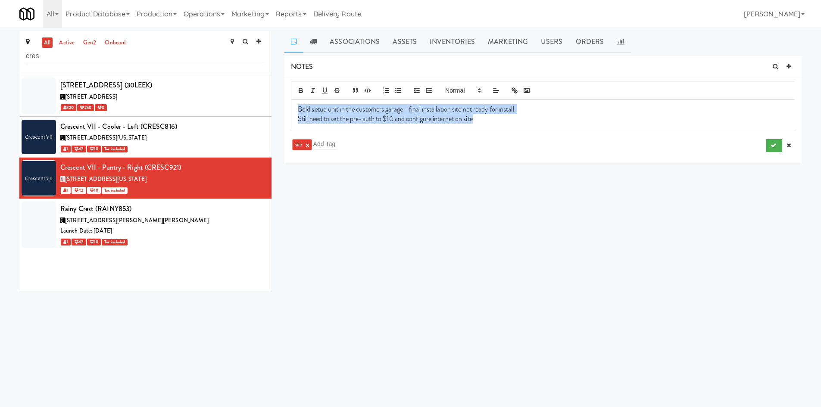
copy div "Bold setup unit in the customers garage - final installation site not ready for…"
click at [773, 148] on icon "submit" at bounding box center [773, 146] width 6 height 6
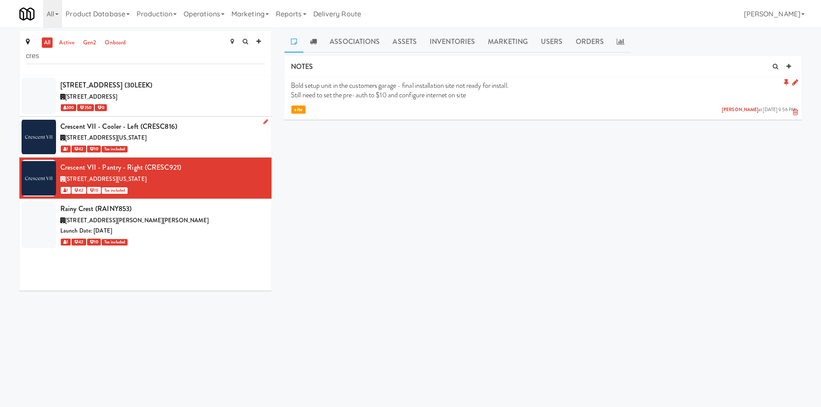
click at [218, 141] on div "8400 East Crescent Parkway, Greenwood Village Colorado" at bounding box center [162, 138] width 205 height 11
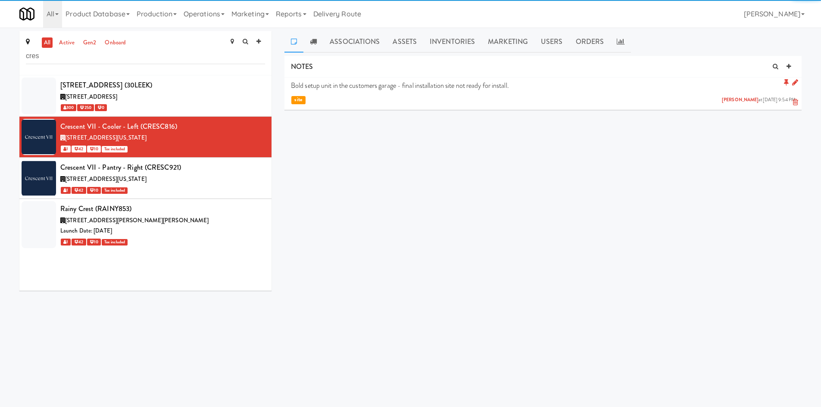
click at [793, 82] on icon at bounding box center [795, 82] width 6 height 7
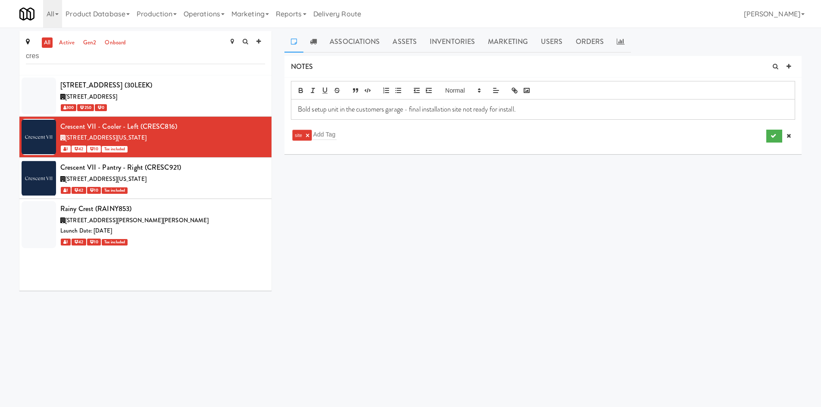
click at [579, 109] on p "Bold setup unit in the customers garage - final installation site not ready for…" at bounding box center [543, 109] width 490 height 9
click at [774, 153] on icon "submit" at bounding box center [773, 156] width 6 height 6
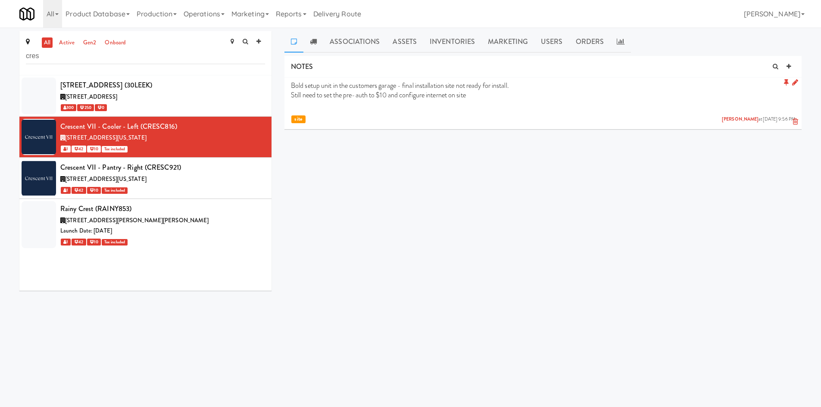
click at [797, 82] on icon at bounding box center [795, 82] width 6 height 7
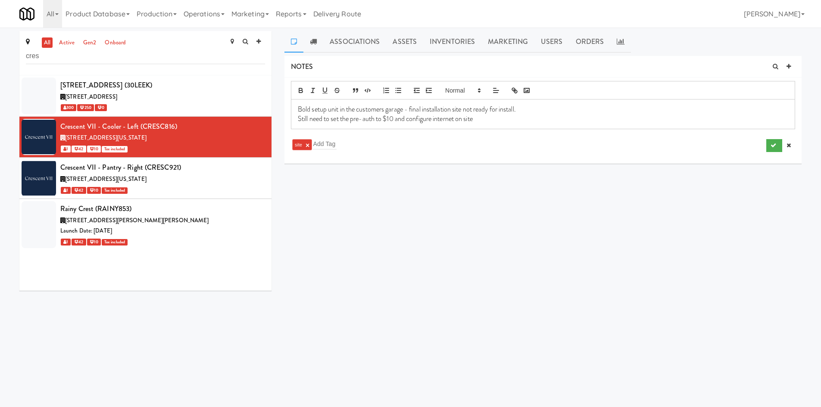
click at [401, 121] on p "Still need to set the pre-auth to $10 and configure internet on site" at bounding box center [543, 118] width 490 height 9
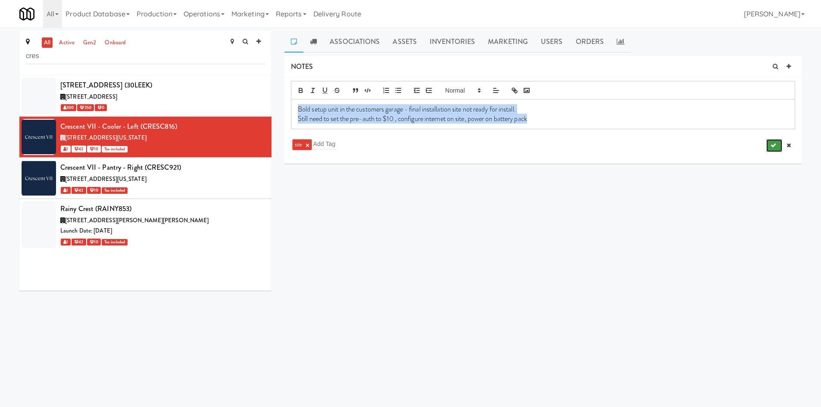
click at [776, 146] on button "submit" at bounding box center [774, 145] width 16 height 13
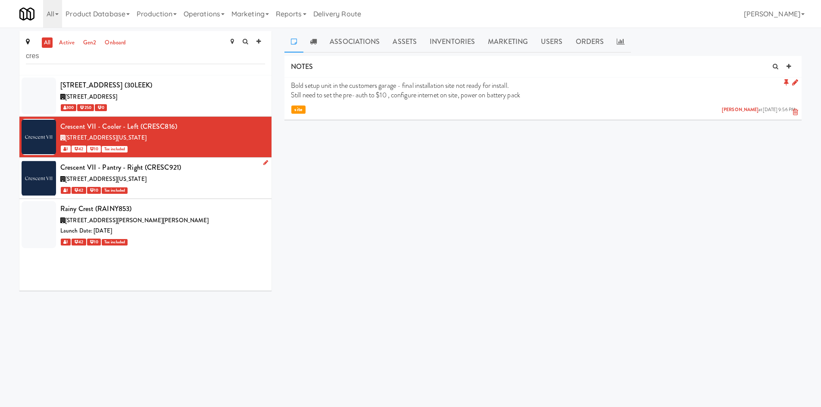
click at [221, 190] on div "1 42 10 Tax included" at bounding box center [162, 190] width 205 height 11
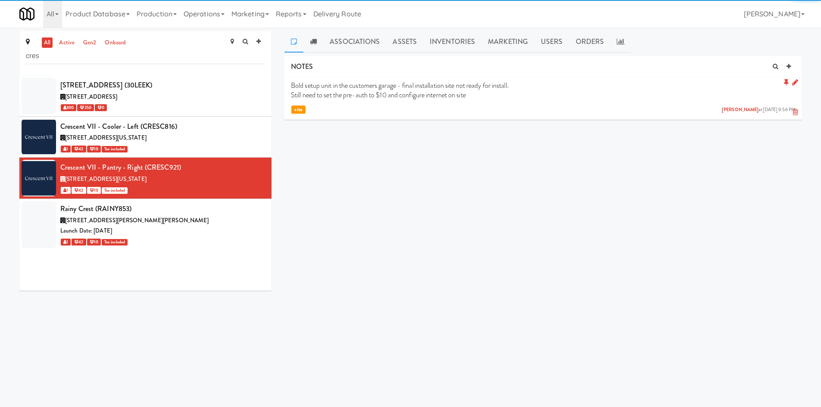
click at [793, 83] on icon at bounding box center [795, 82] width 6 height 7
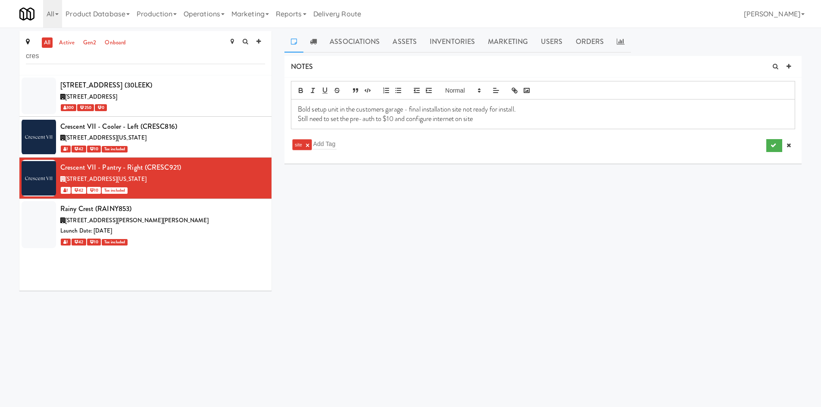
click at [624, 121] on p "Still need to set the pre-auth to $10 and configure internet on site" at bounding box center [543, 118] width 490 height 9
click at [769, 147] on button "submit" at bounding box center [774, 145] width 16 height 13
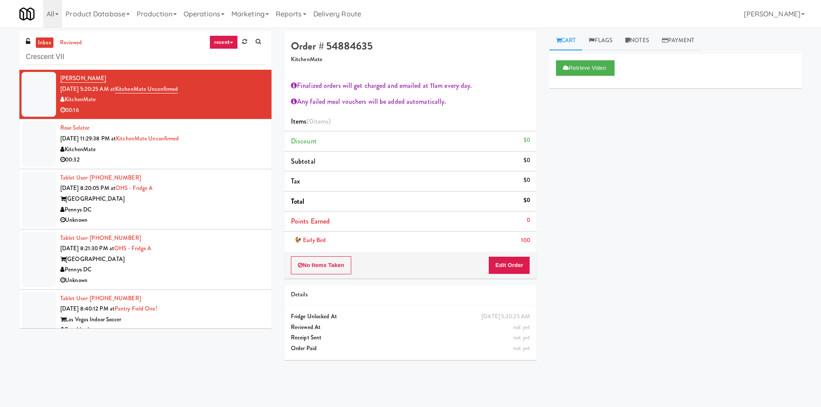
type input "Crescent VII"
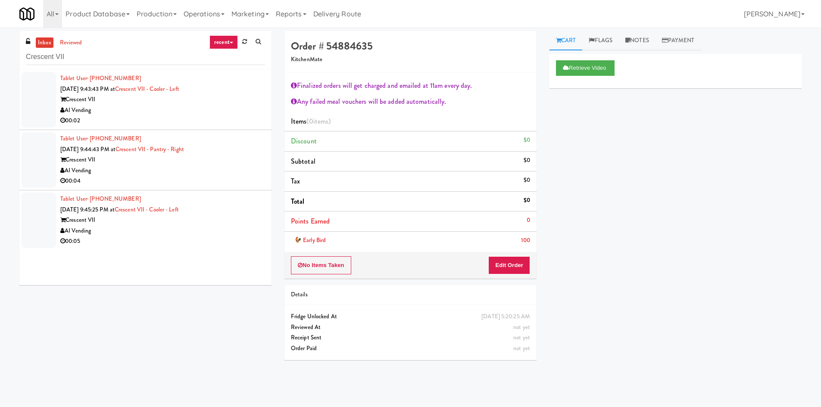
click at [196, 115] on div "00:02" at bounding box center [162, 120] width 205 height 11
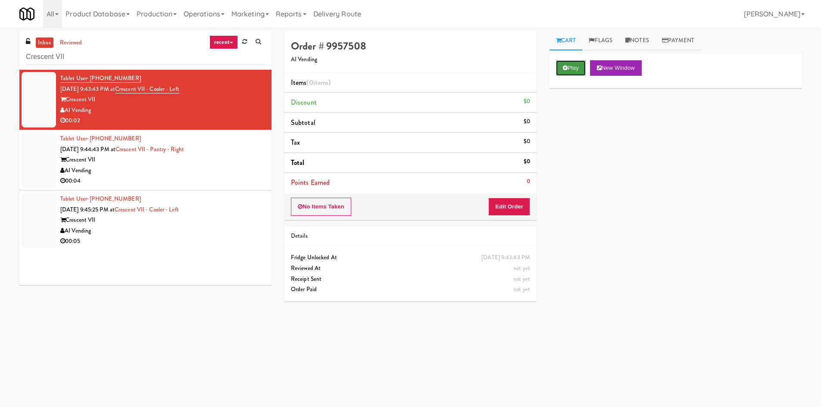
click at [567, 74] on button "Play" at bounding box center [571, 68] width 30 height 16
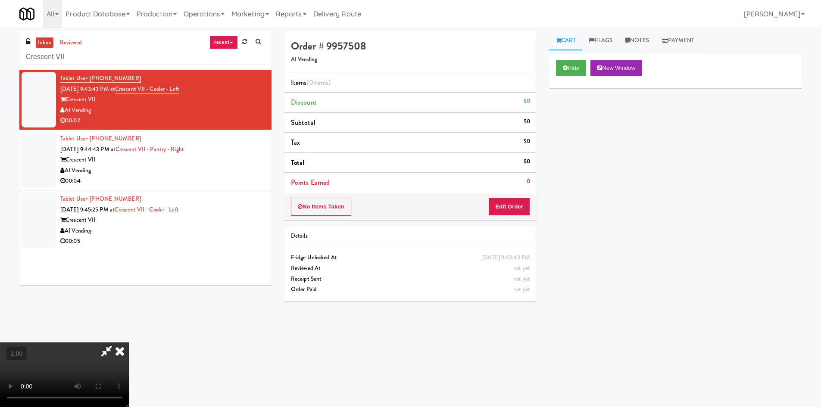
click at [129, 343] on icon at bounding box center [119, 351] width 19 height 17
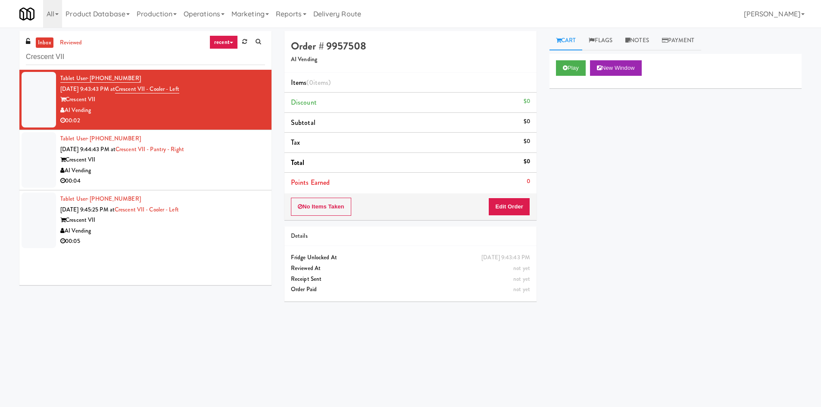
click at [222, 159] on div "Crescent VII" at bounding box center [162, 160] width 205 height 11
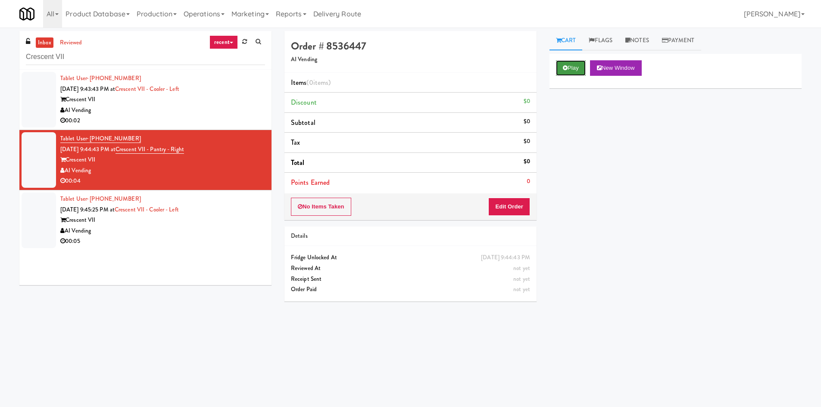
click at [573, 72] on button "Play" at bounding box center [571, 68] width 30 height 16
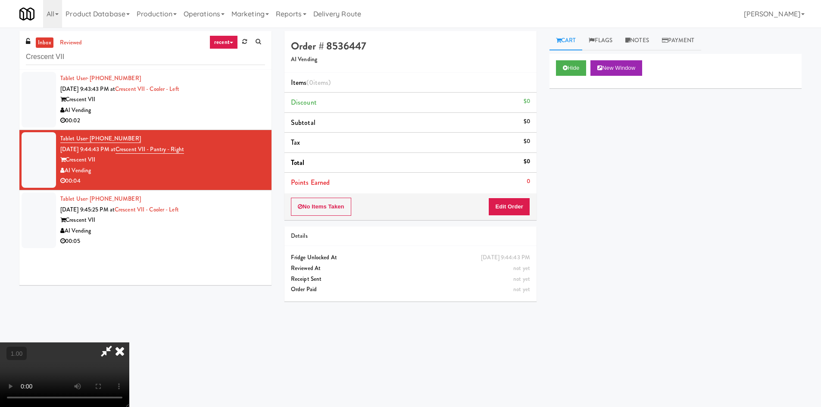
click at [129, 343] on icon at bounding box center [119, 351] width 19 height 17
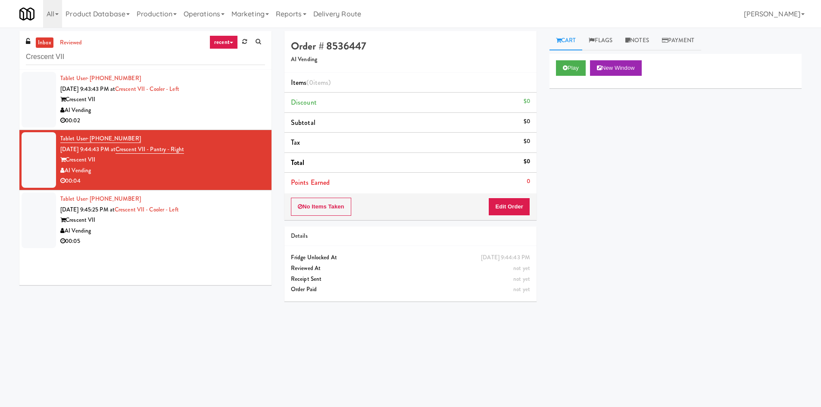
click at [213, 235] on div "AI Vending" at bounding box center [162, 231] width 205 height 11
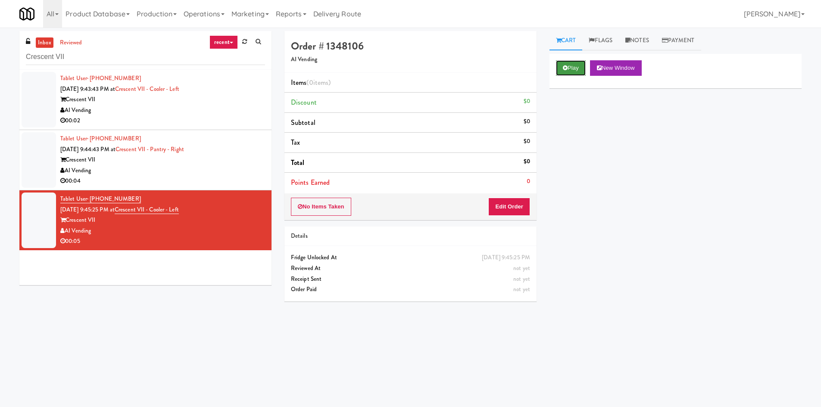
click at [568, 73] on button "Play" at bounding box center [571, 68] width 30 height 16
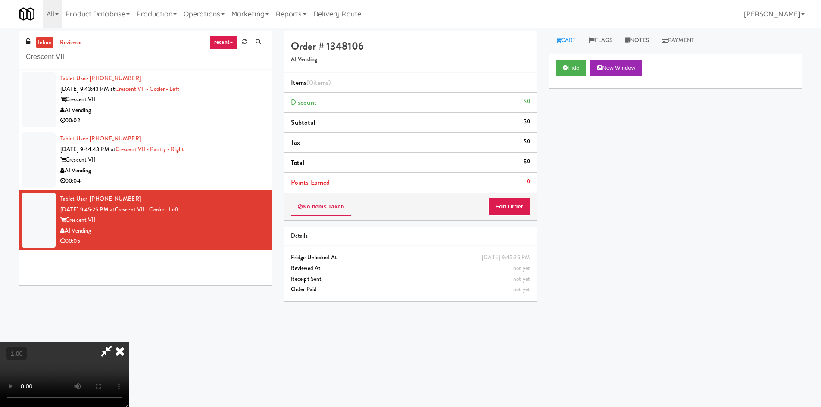
click at [129, 343] on icon at bounding box center [119, 351] width 19 height 17
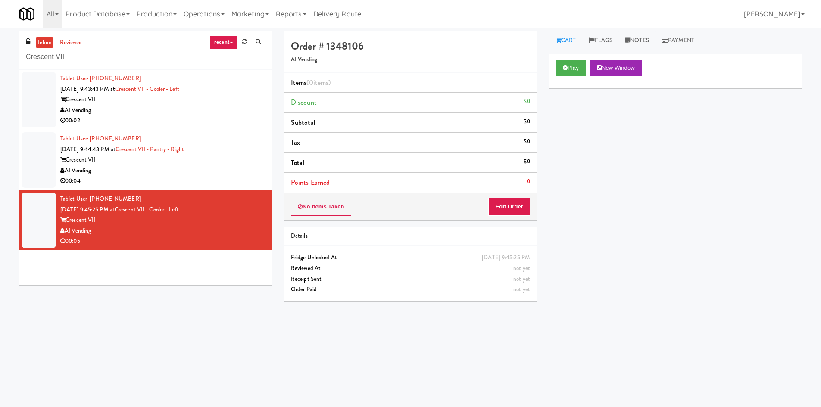
click at [212, 100] on div "Crescent VII" at bounding box center [162, 99] width 205 height 11
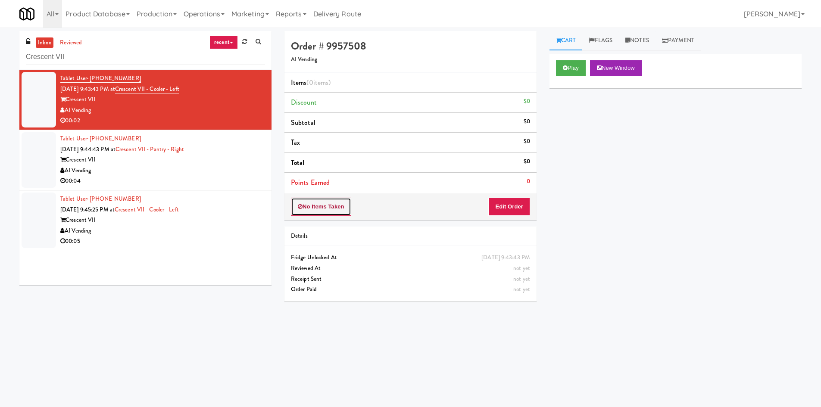
click at [322, 206] on button "No Items Taken" at bounding box center [321, 207] width 60 height 18
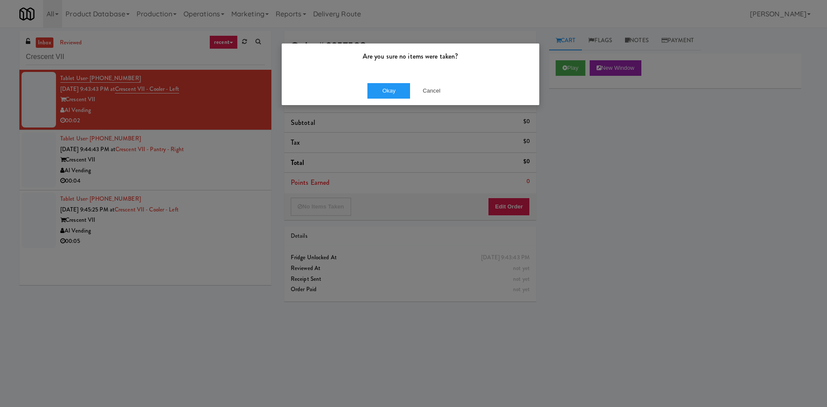
click at [389, 99] on div "Okay Cancel" at bounding box center [411, 90] width 258 height 29
click at [390, 91] on button "Okay" at bounding box center [389, 91] width 43 height 16
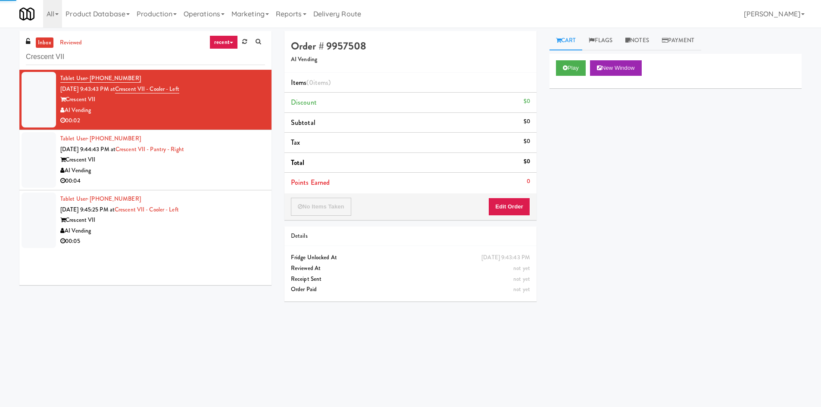
click at [229, 169] on div "AI Vending" at bounding box center [162, 170] width 205 height 11
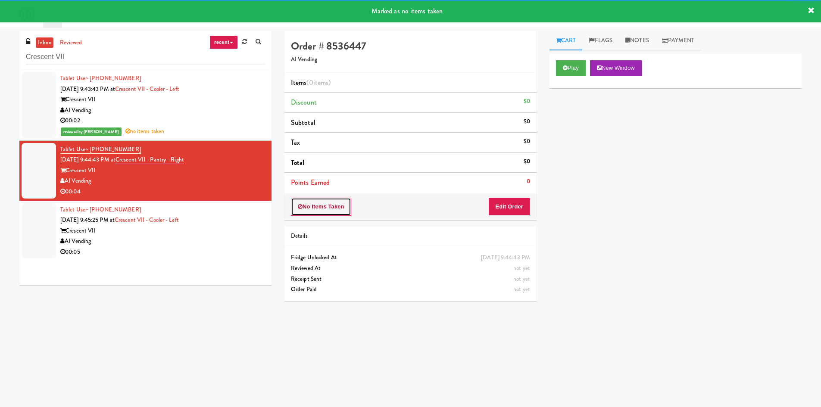
click at [337, 215] on button "No Items Taken" at bounding box center [321, 207] width 60 height 18
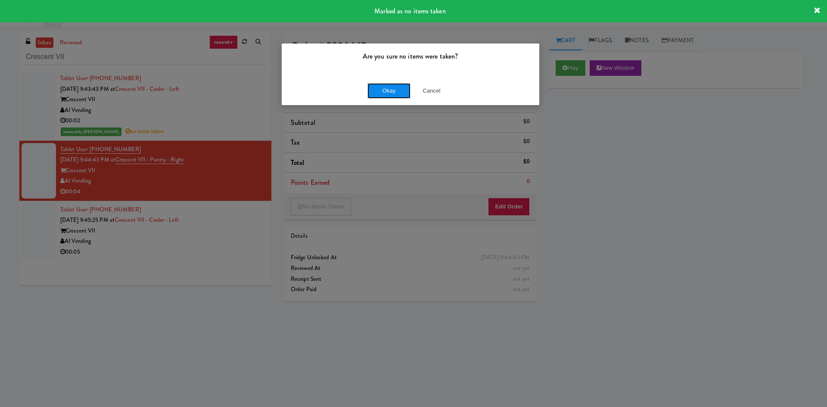
click at [383, 90] on button "Okay" at bounding box center [389, 91] width 43 height 16
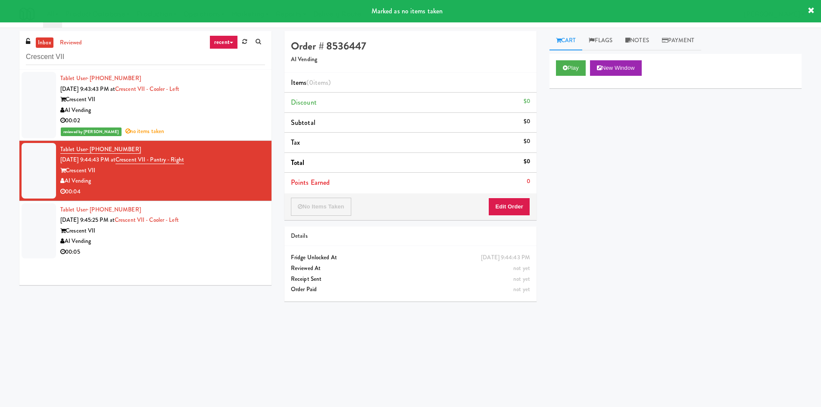
click at [208, 235] on div "Crescent VII" at bounding box center [162, 231] width 205 height 11
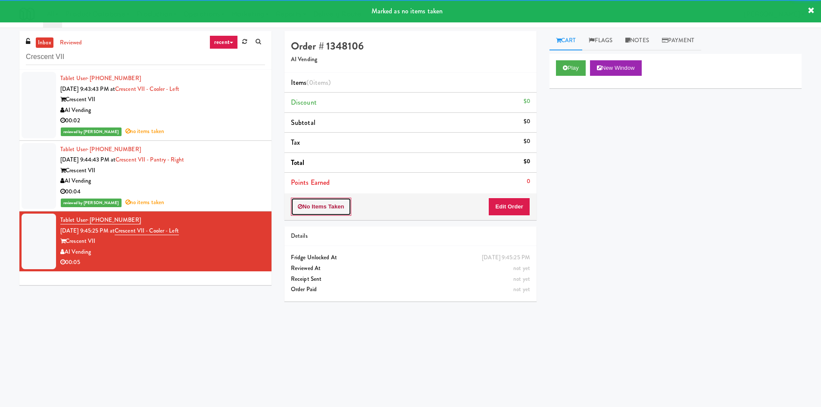
click at [313, 207] on button "No Items Taken" at bounding box center [321, 207] width 60 height 18
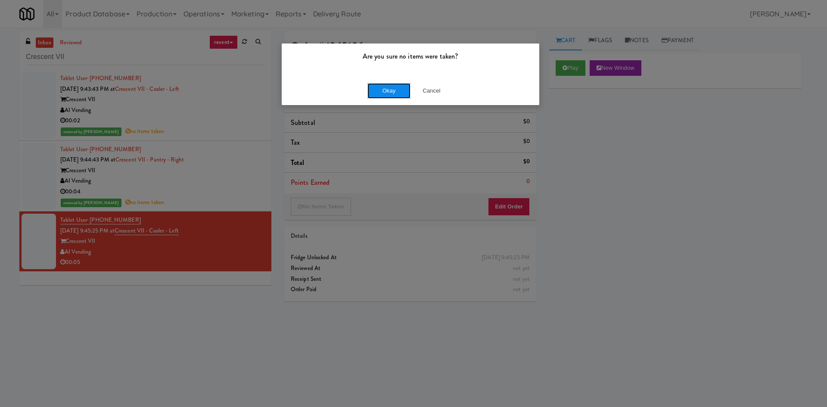
click at [385, 88] on button "Okay" at bounding box center [389, 91] width 43 height 16
